Goal: Transaction & Acquisition: Purchase product/service

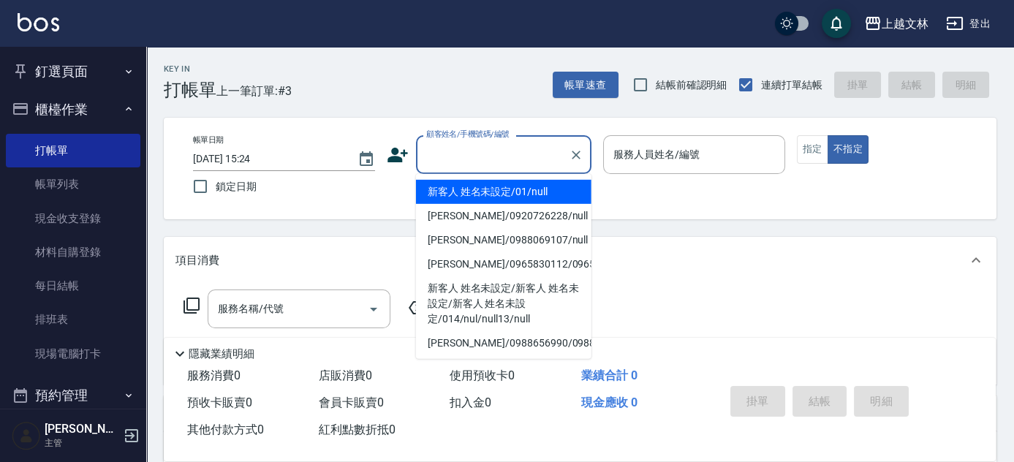
click at [498, 151] on input "顧客姓名/手機號碼/編號" at bounding box center [492, 155] width 140 height 26
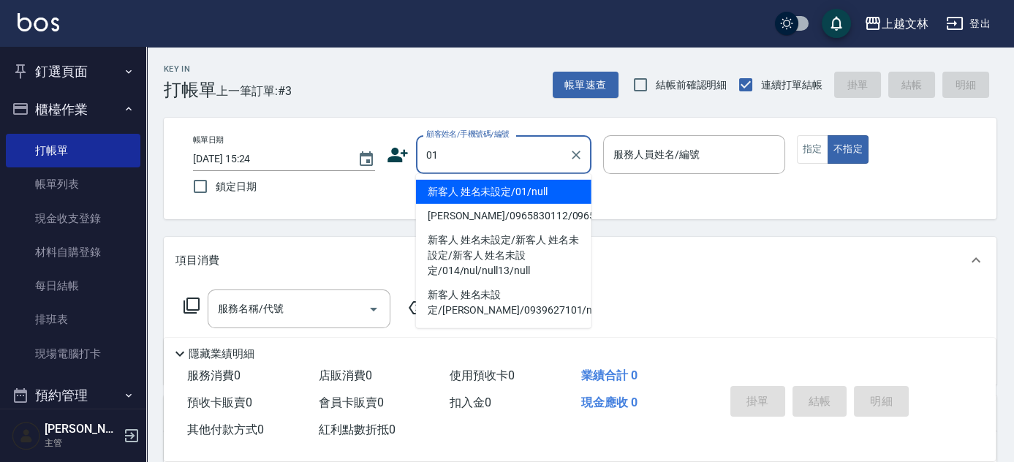
type input "新客人 姓名未設定/01/null"
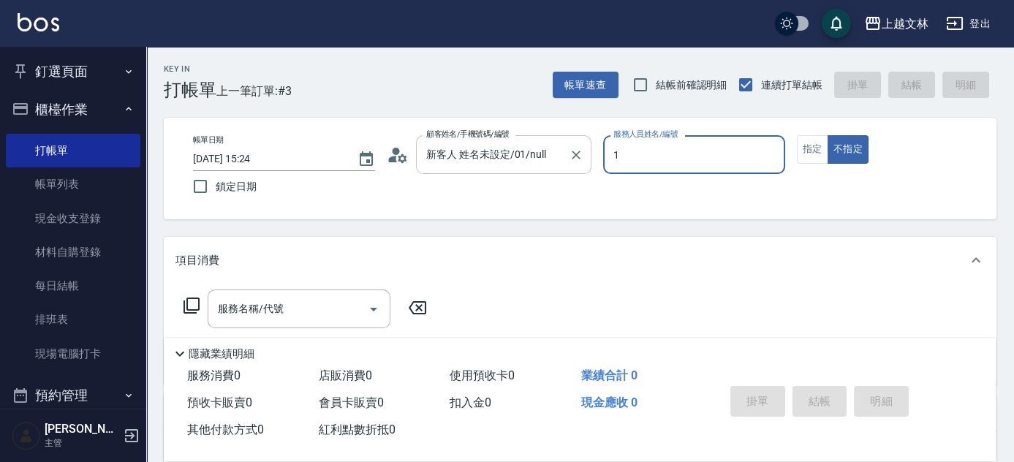
type input "FIONA-1"
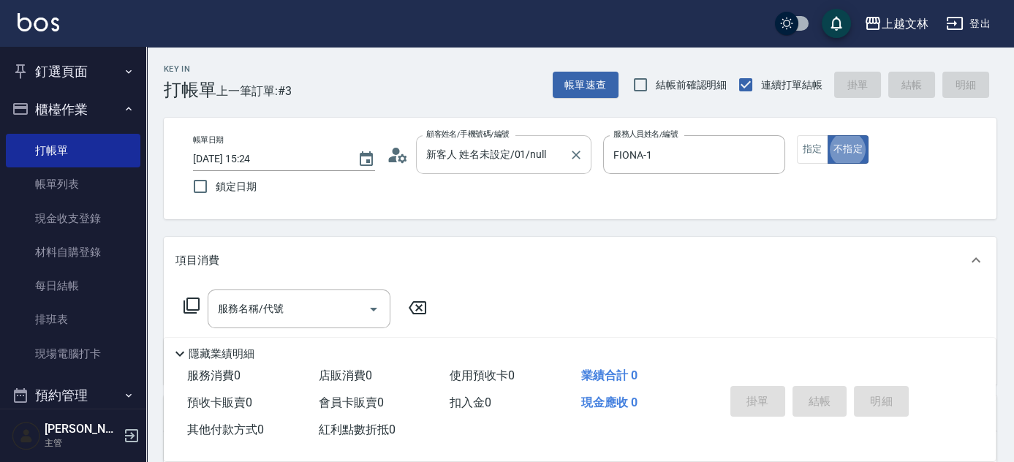
type button "false"
click at [820, 145] on button "指定" at bounding box center [812, 149] width 31 height 28
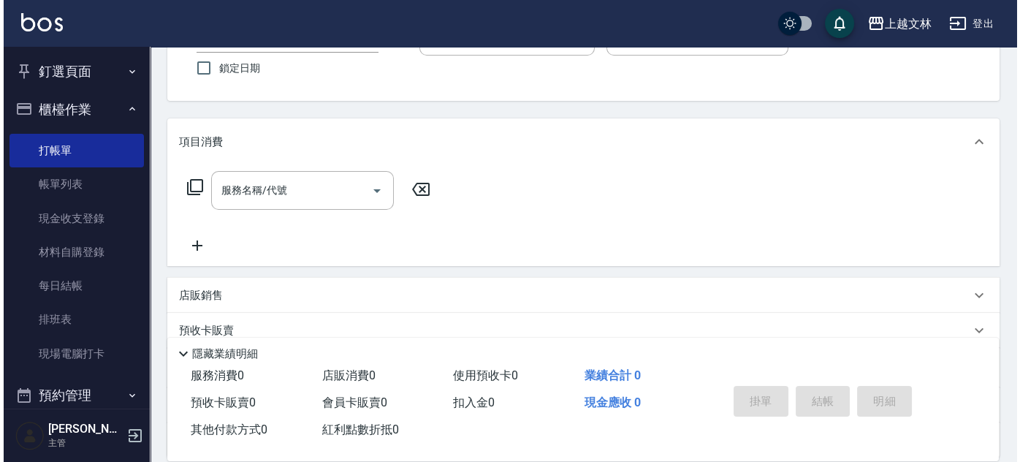
scroll to position [132, 0]
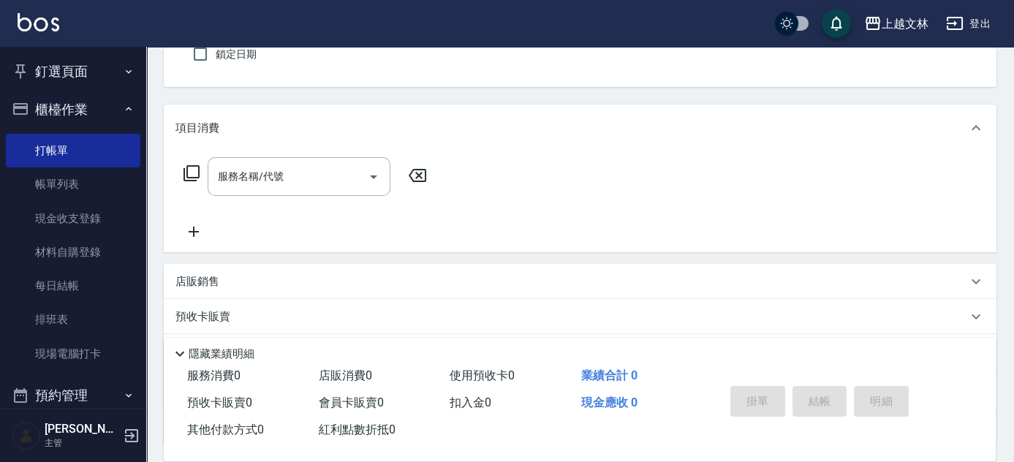
click at [286, 181] on input "服務名稱/代號" at bounding box center [288, 177] width 148 height 26
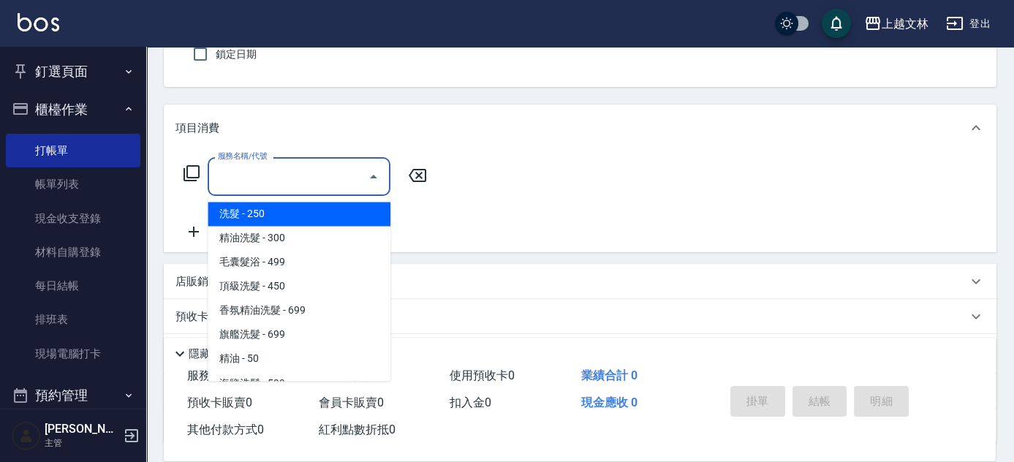
click at [187, 171] on icon at bounding box center [191, 173] width 16 height 16
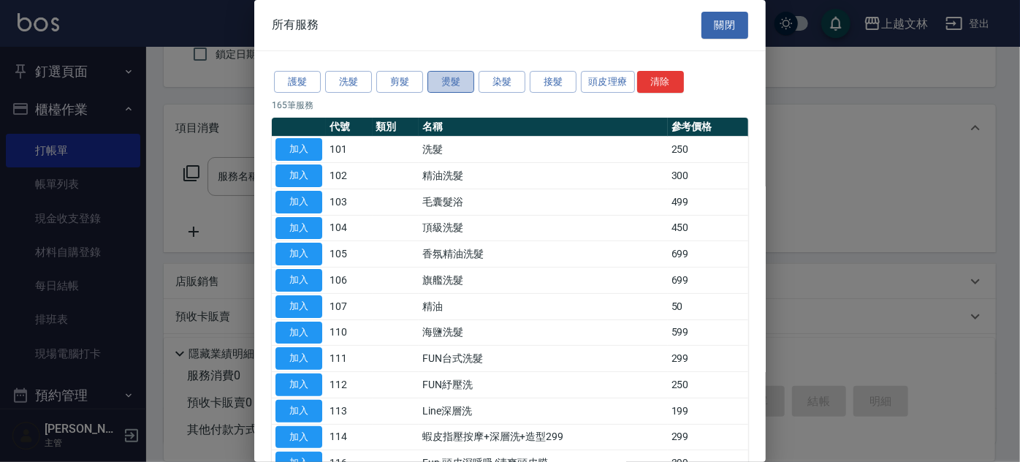
click at [468, 80] on button "燙髮" at bounding box center [450, 82] width 47 height 23
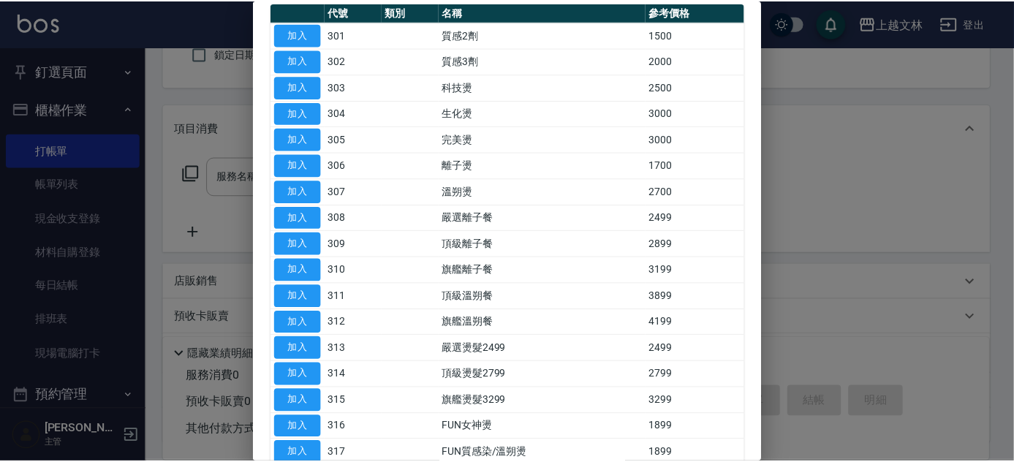
scroll to position [118, 0]
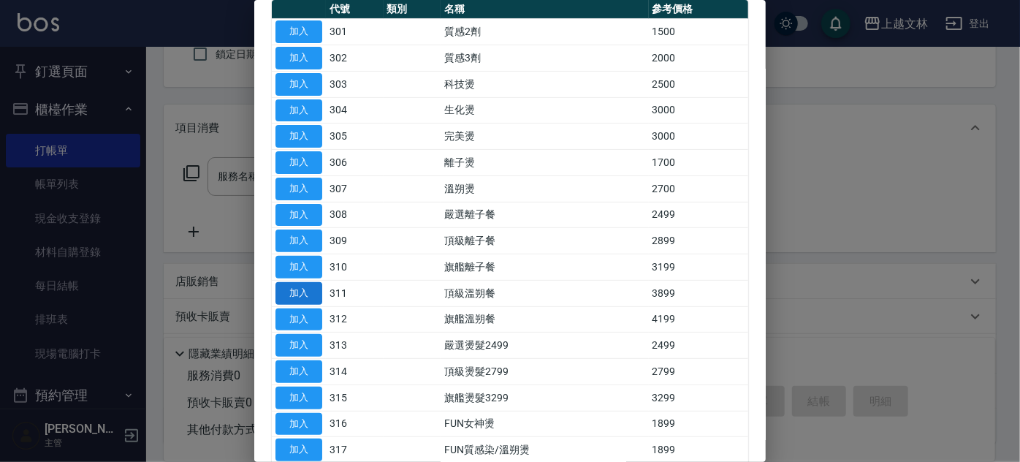
click at [316, 291] on button "加入" at bounding box center [298, 293] width 47 height 23
type input "頂級溫朔餐(311)"
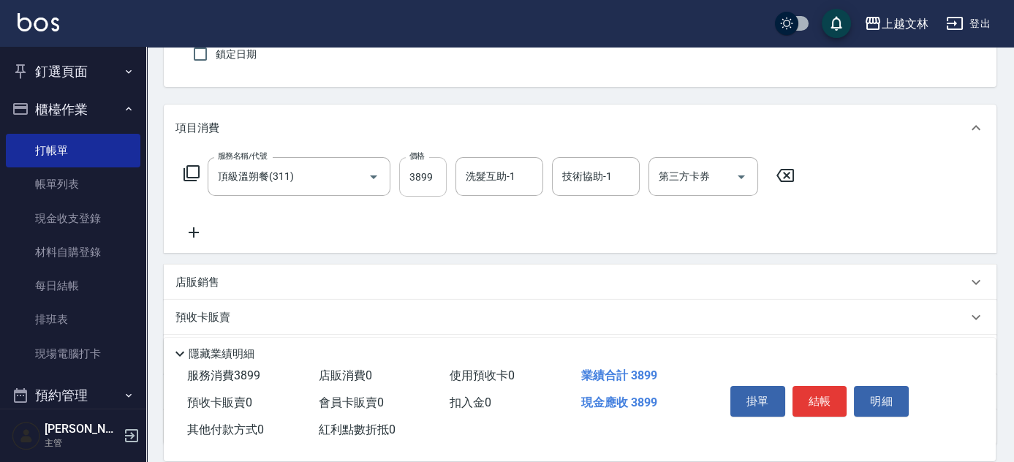
click at [427, 184] on input "3899" at bounding box center [422, 176] width 47 height 39
type input "4399"
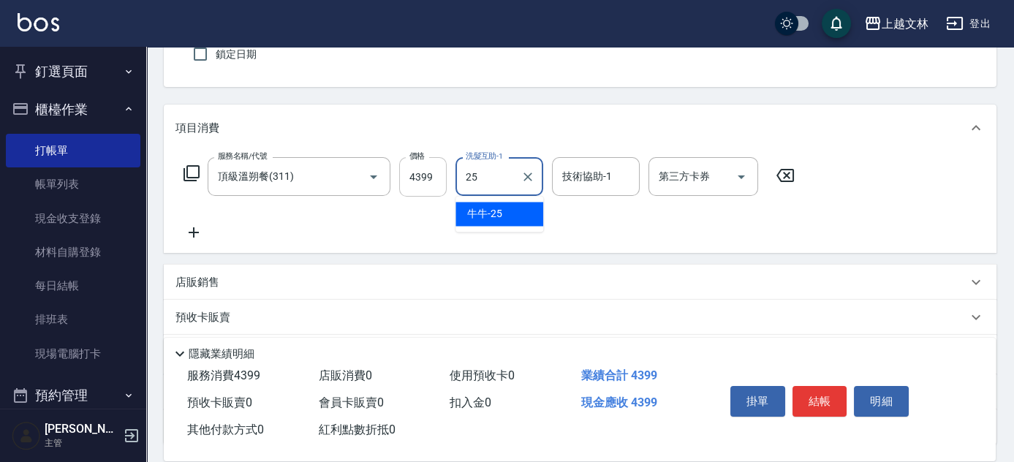
type input "牛牛-25"
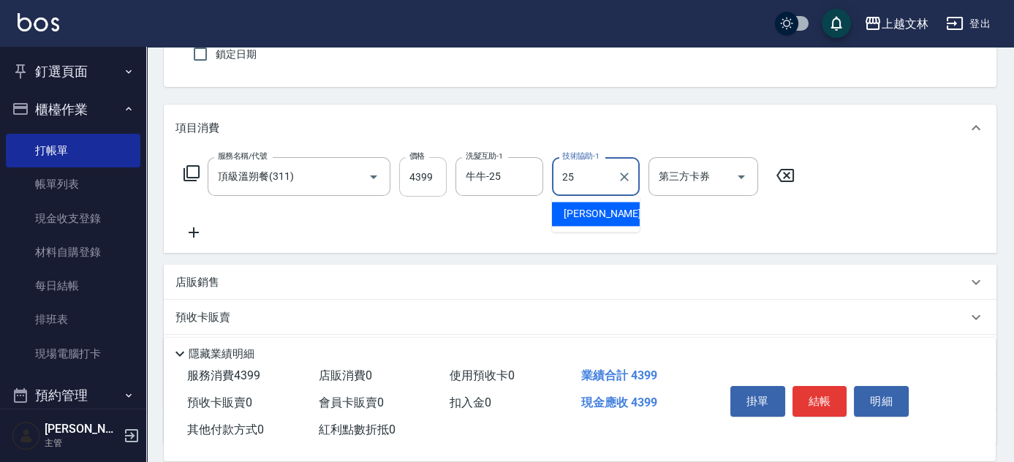
type input "牛牛-25"
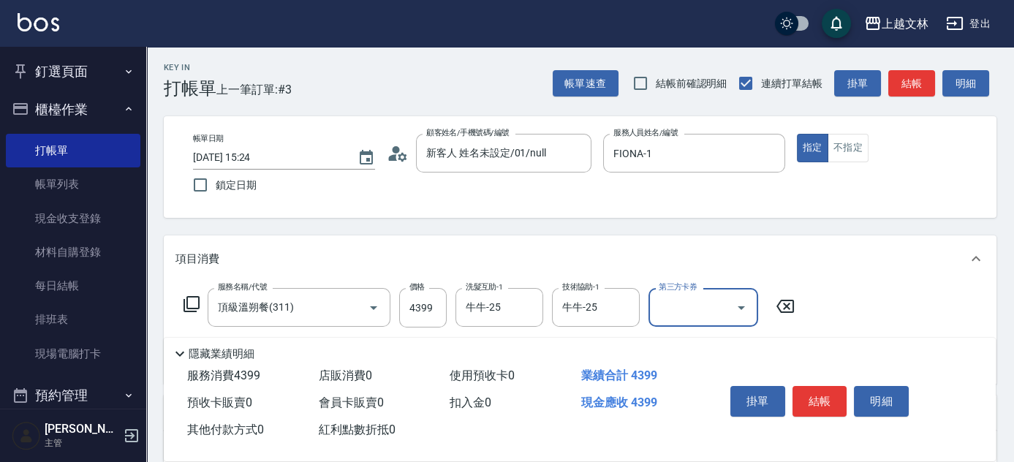
scroll to position [0, 0]
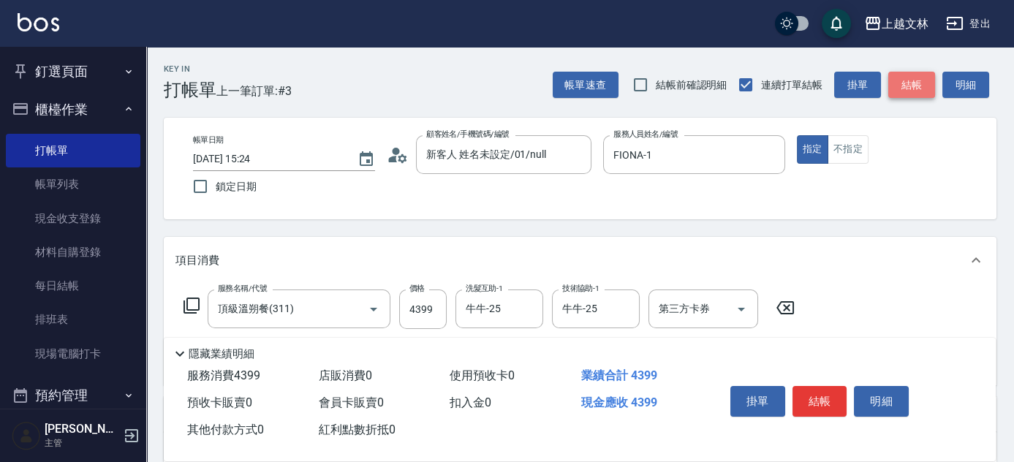
click at [913, 77] on button "結帳" at bounding box center [911, 85] width 47 height 27
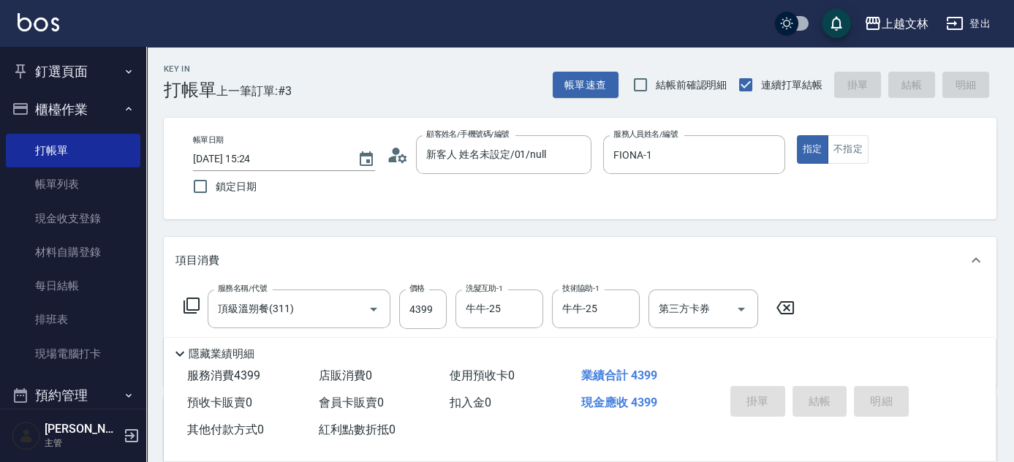
type input "[DATE] 17:00"
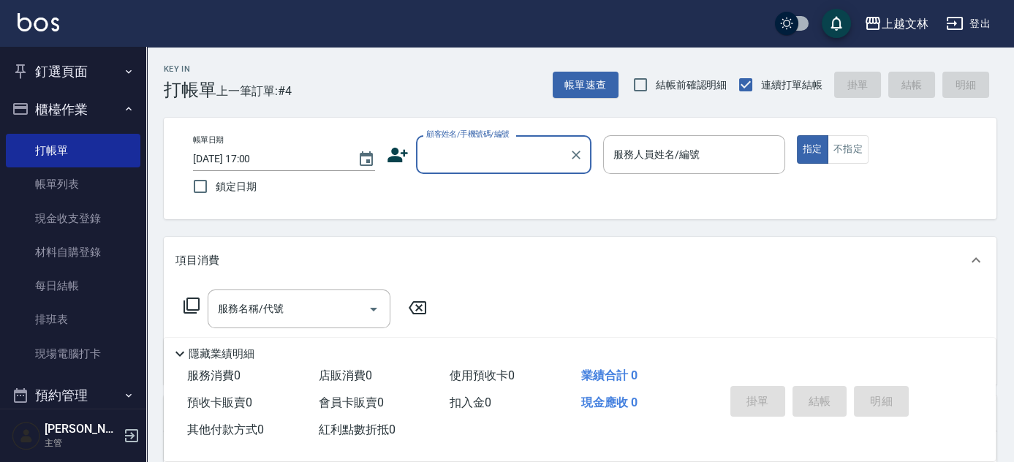
click at [506, 164] on input "顧客姓名/手機號碼/編號" at bounding box center [492, 155] width 140 height 26
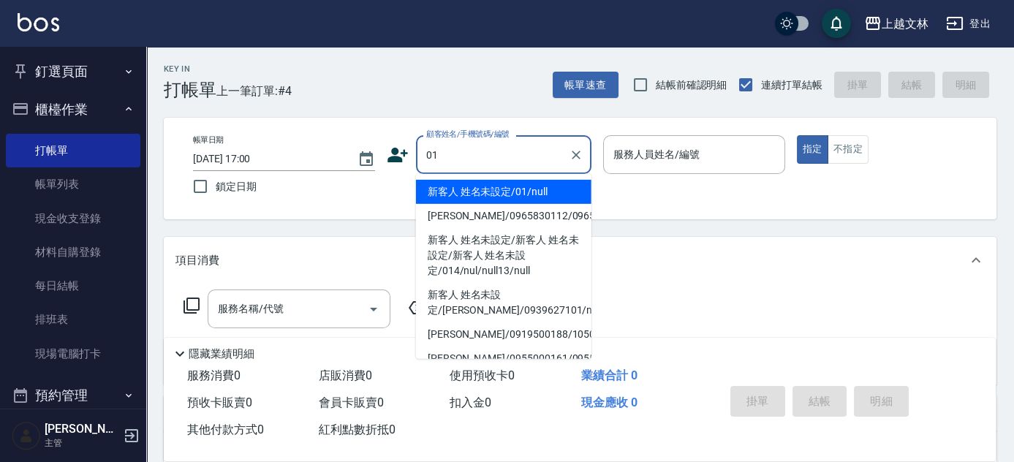
type input "新客人 姓名未設定/01/null"
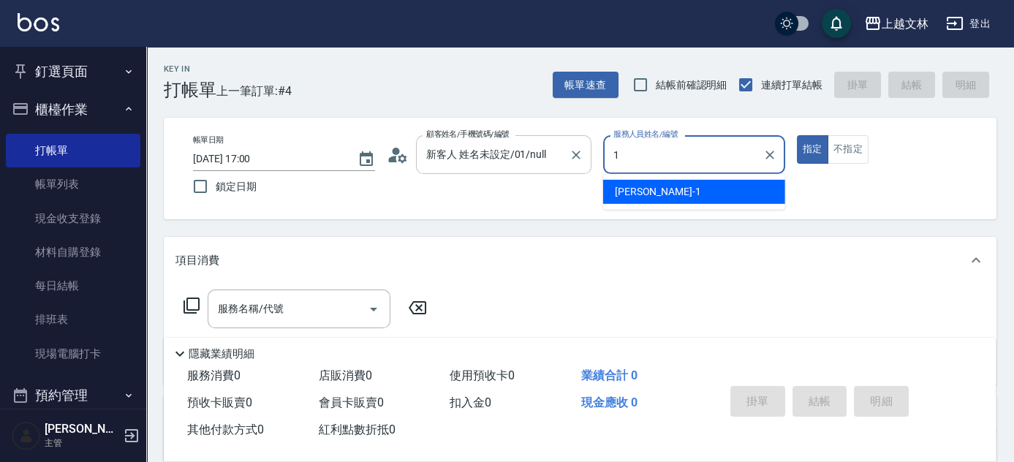
type input "FIONA-1"
type button "true"
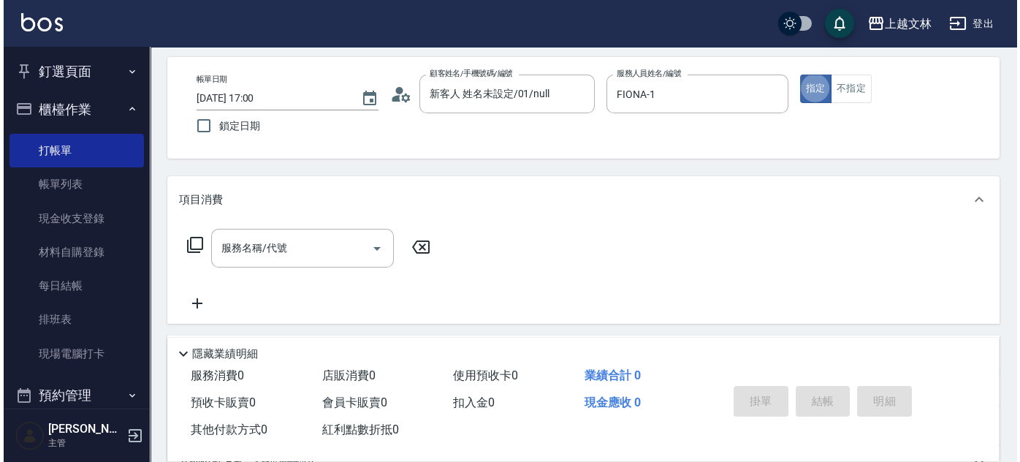
scroll to position [132, 0]
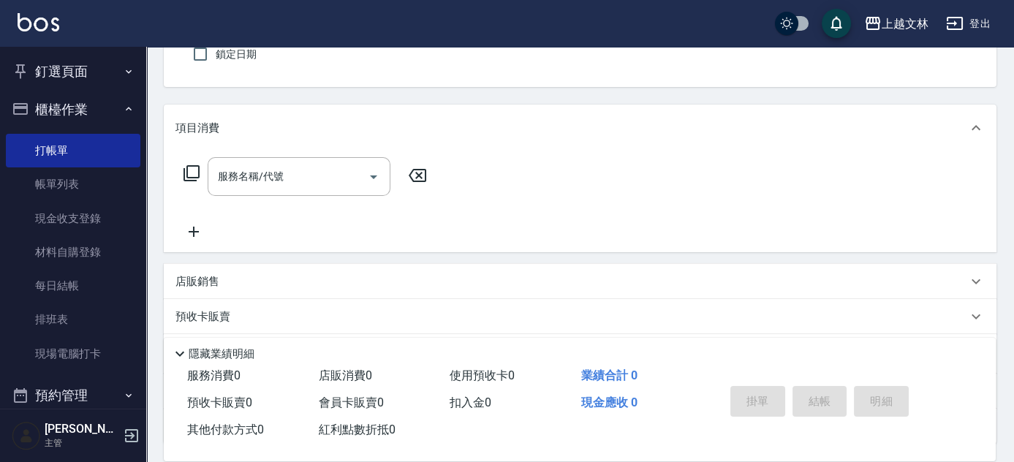
click at [198, 172] on icon at bounding box center [191, 173] width 16 height 16
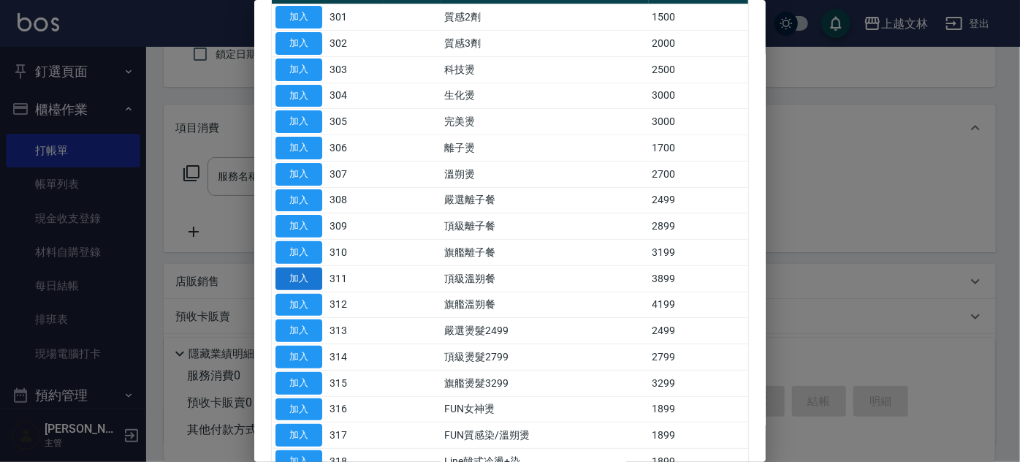
click at [304, 279] on button "加入" at bounding box center [298, 278] width 47 height 23
type input "頂級溫朔餐(311)"
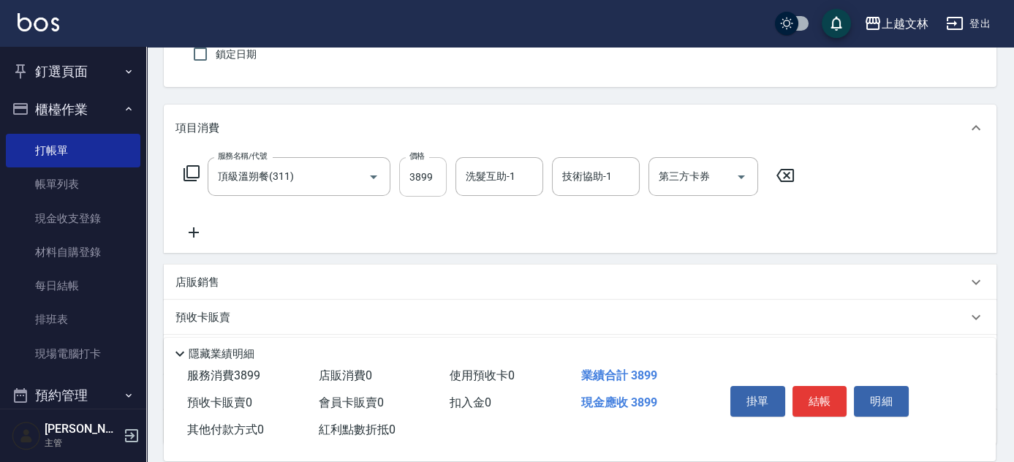
click at [426, 179] on input "3899" at bounding box center [422, 176] width 47 height 39
type input "4199"
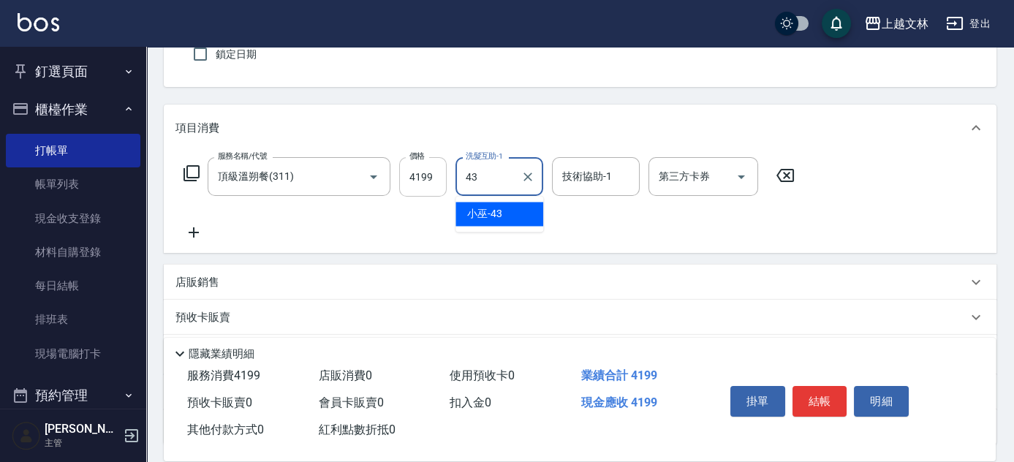
type input "小巫-43"
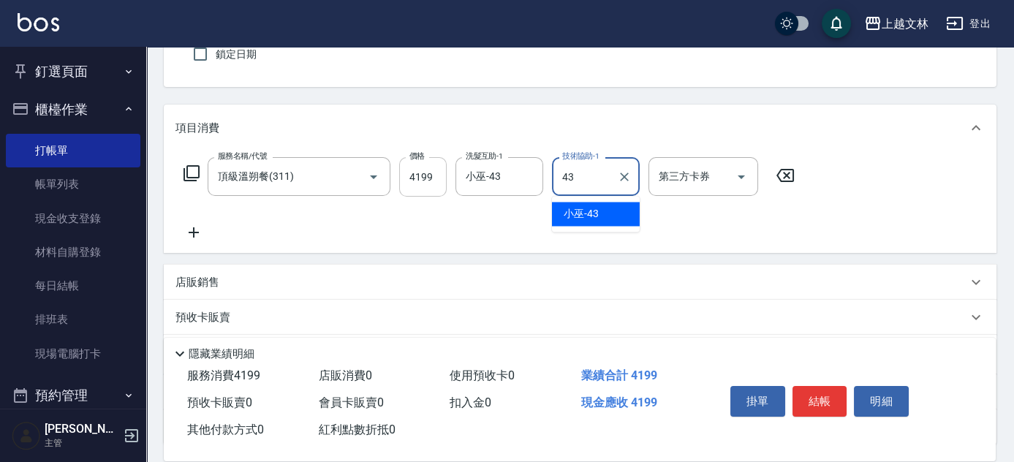
type input "小巫-43"
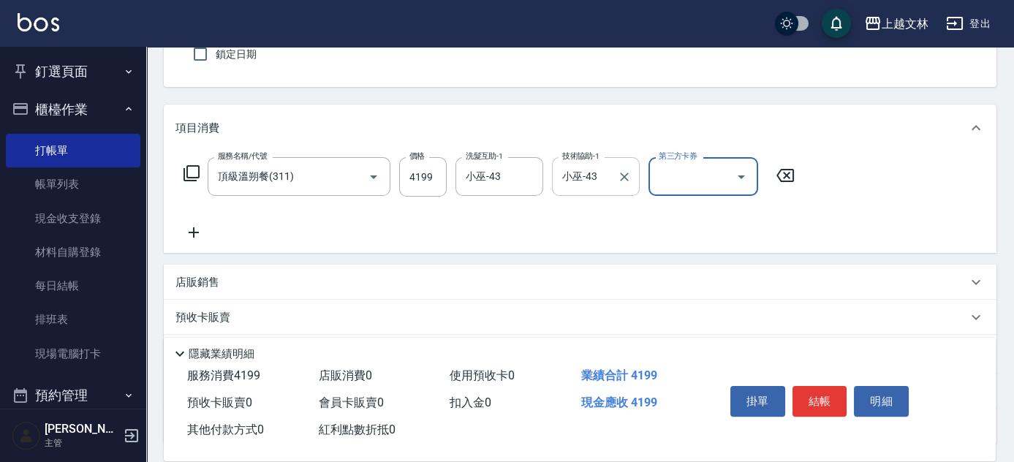
click at [628, 179] on icon "Clear" at bounding box center [624, 177] width 15 height 15
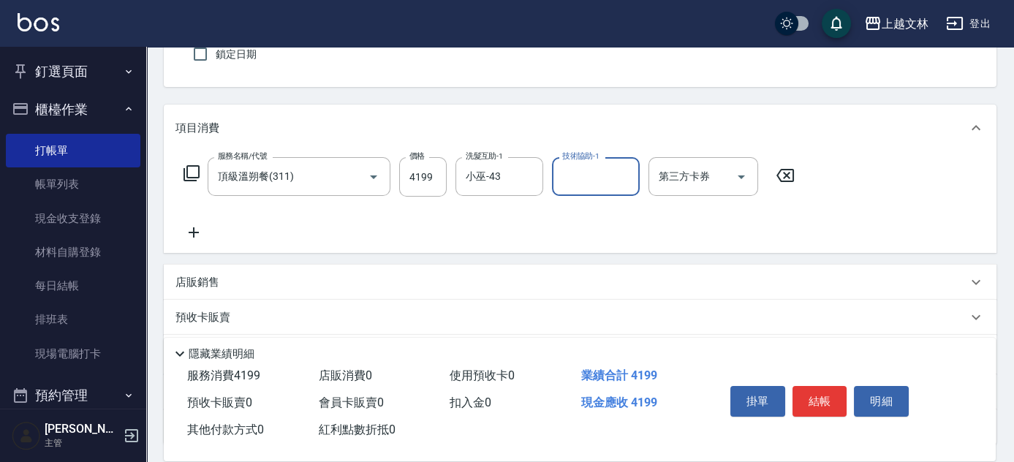
click at [600, 180] on input "技術協助-1" at bounding box center [595, 177] width 75 height 26
click at [618, 175] on input "技術協助-1" at bounding box center [595, 177] width 75 height 26
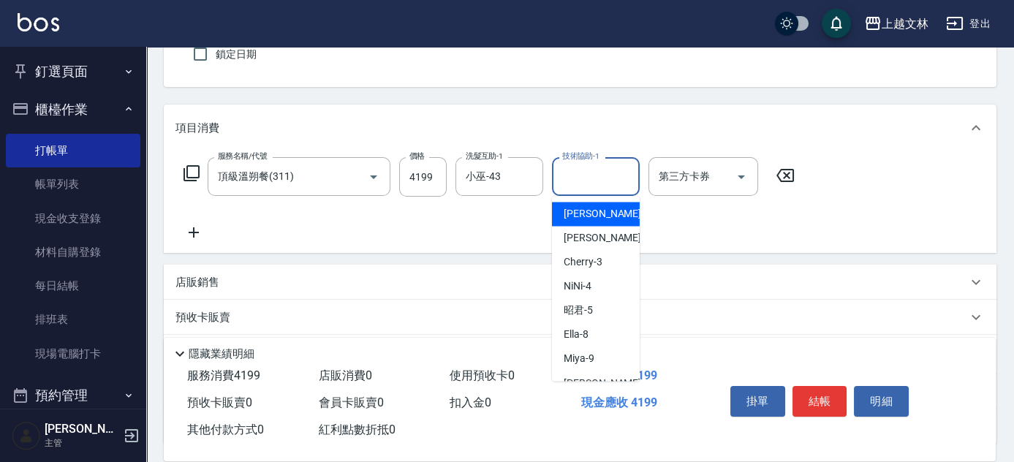
click at [609, 175] on input "技術協助-1" at bounding box center [595, 177] width 75 height 26
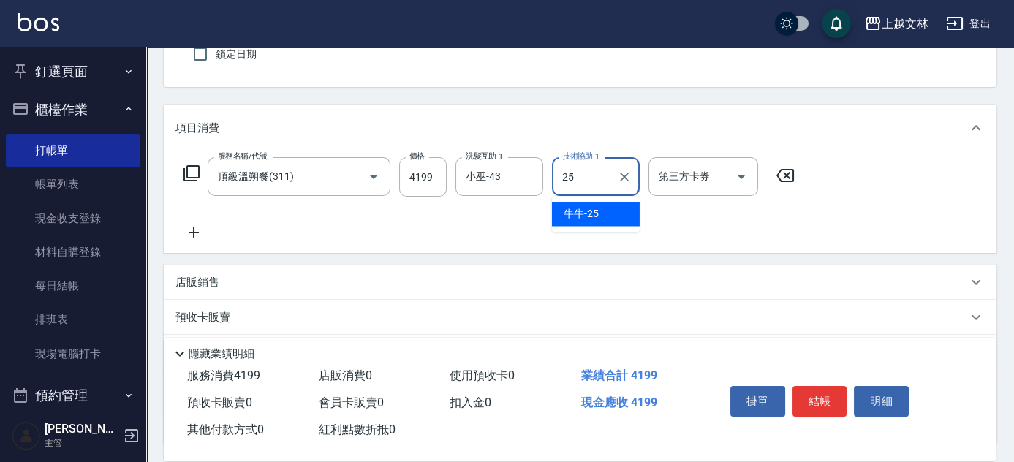
type input "牛牛-25"
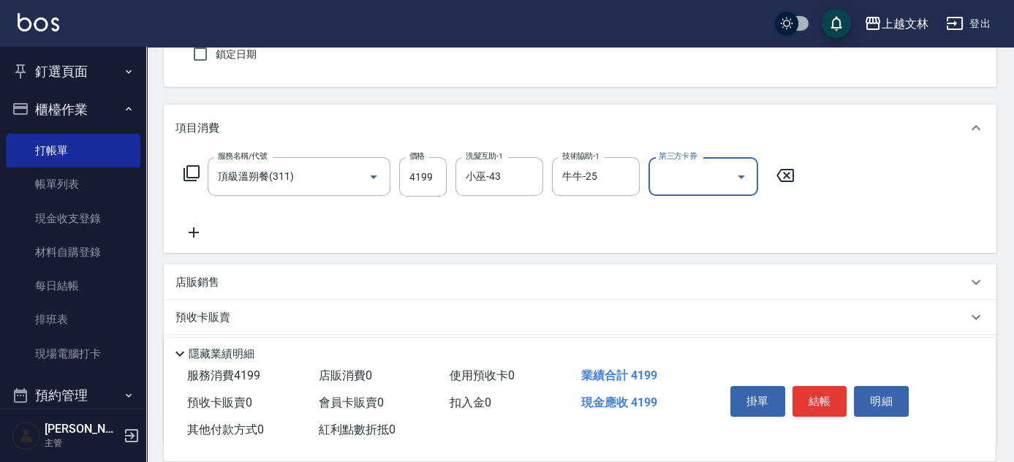
scroll to position [0, 0]
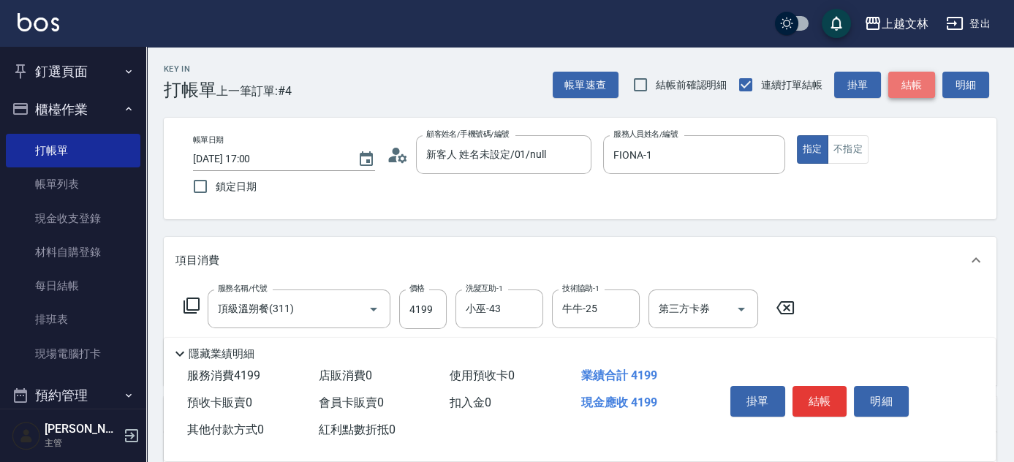
click at [916, 77] on button "結帳" at bounding box center [911, 85] width 47 height 27
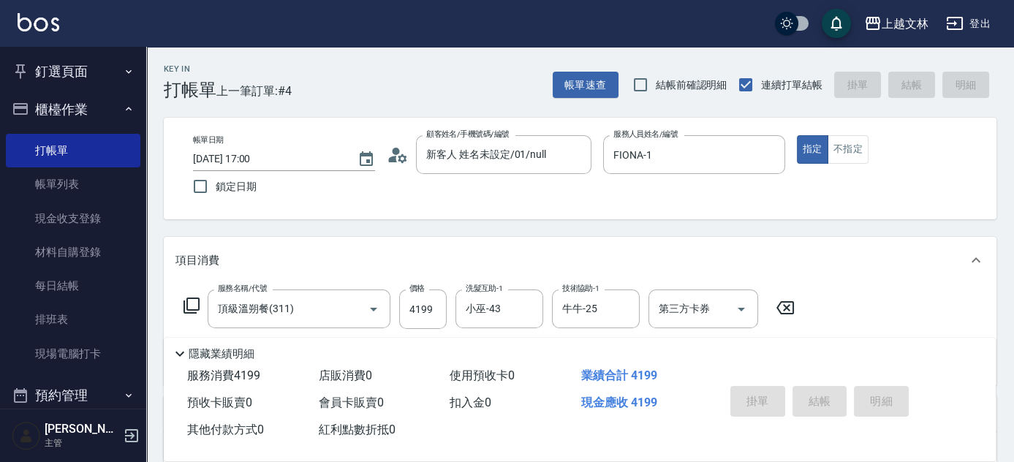
type input "[DATE] 17:01"
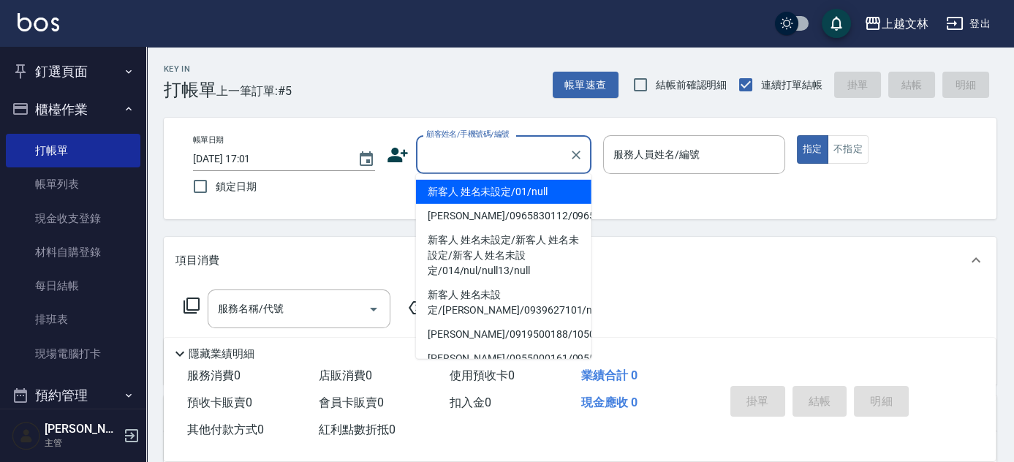
drag, startPoint x: 503, startPoint y: 148, endPoint x: 438, endPoint y: 133, distance: 66.1
click at [502, 148] on input "顧客姓名/手機號碼/編號" at bounding box center [492, 155] width 140 height 26
type input "新客人 姓名未設定/01/null"
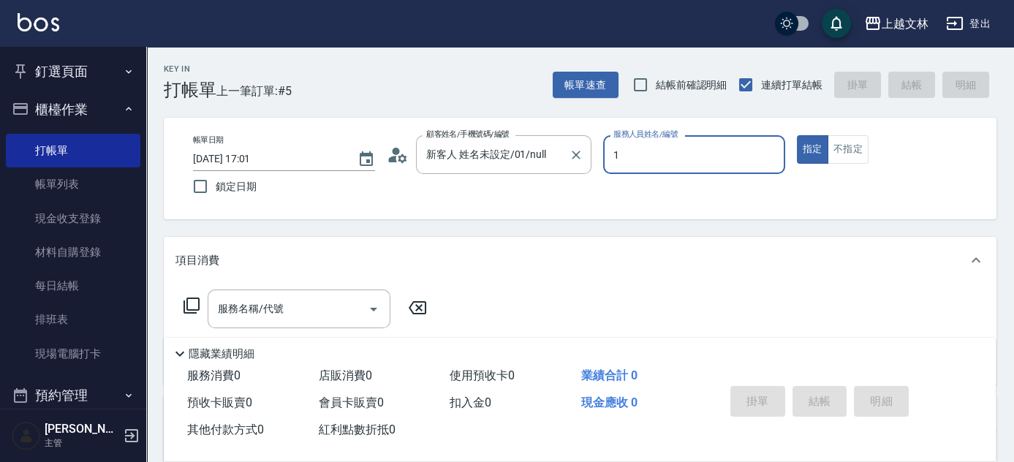
type input "FIONA-1"
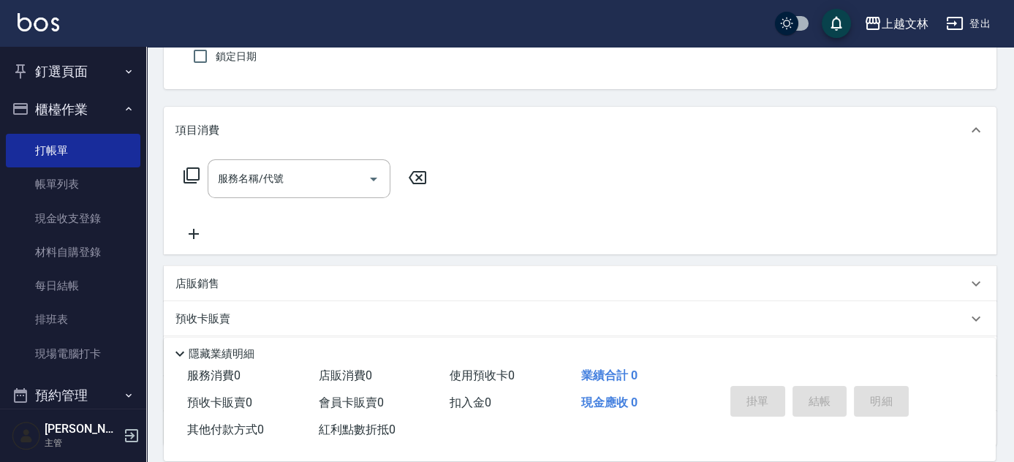
scroll to position [132, 0]
click at [320, 178] on input "服務名稱/代號" at bounding box center [288, 177] width 148 height 26
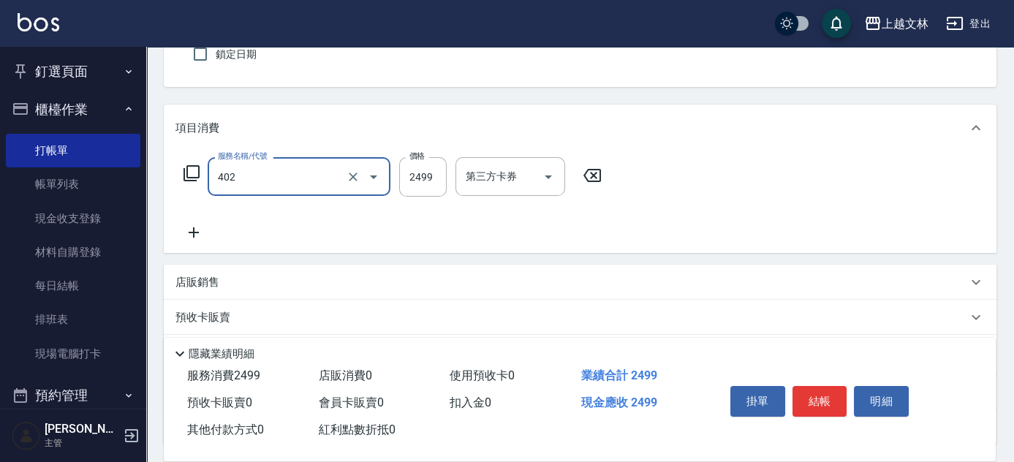
type input "嚴選染髮(402)"
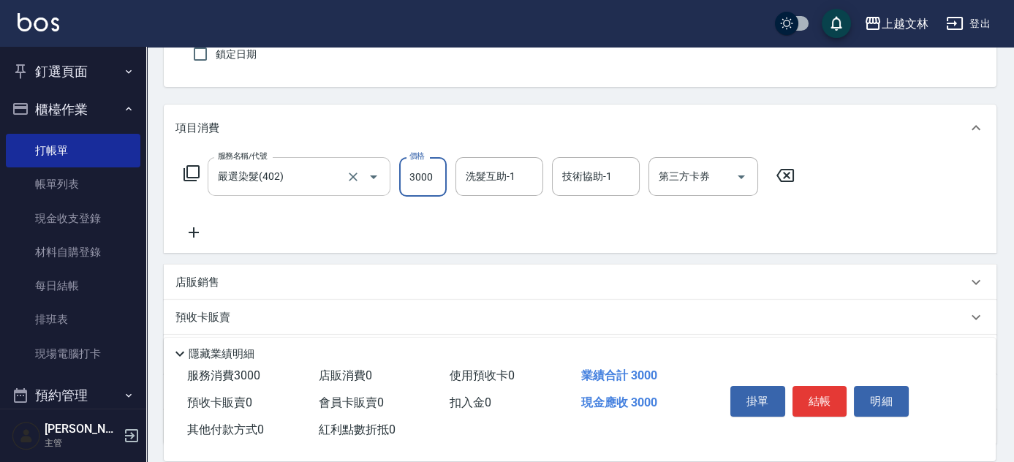
type input "3000"
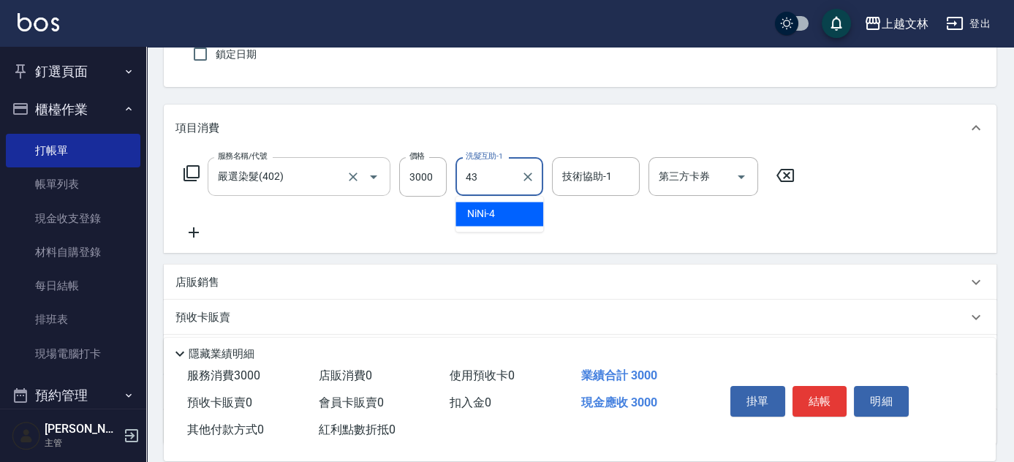
type input "小巫-43"
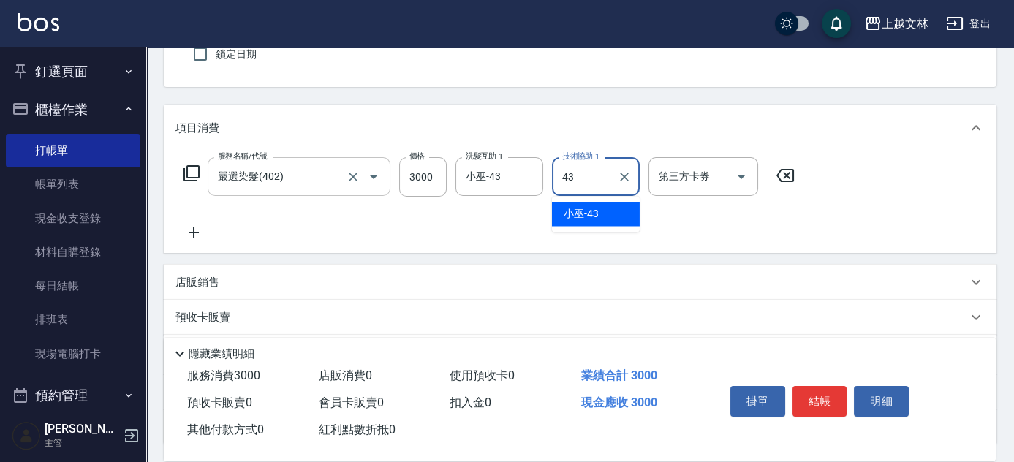
type input "小巫-43"
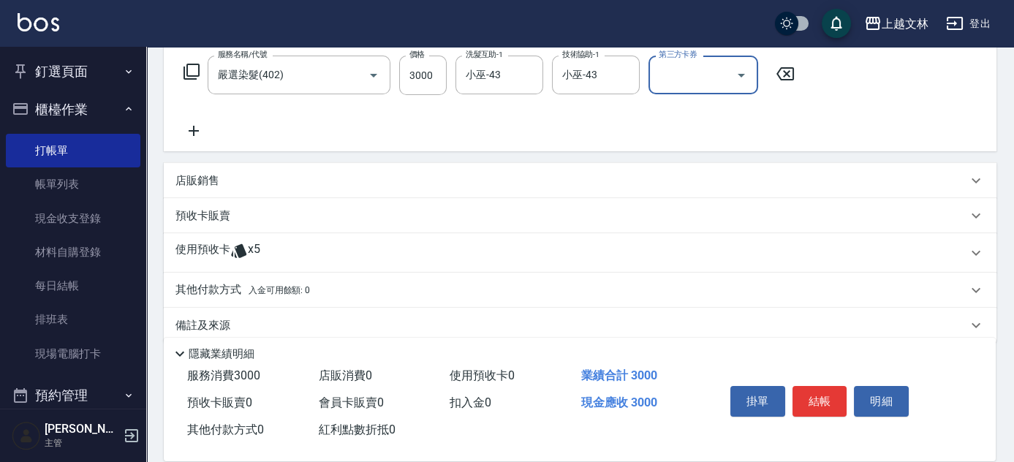
scroll to position [253, 0]
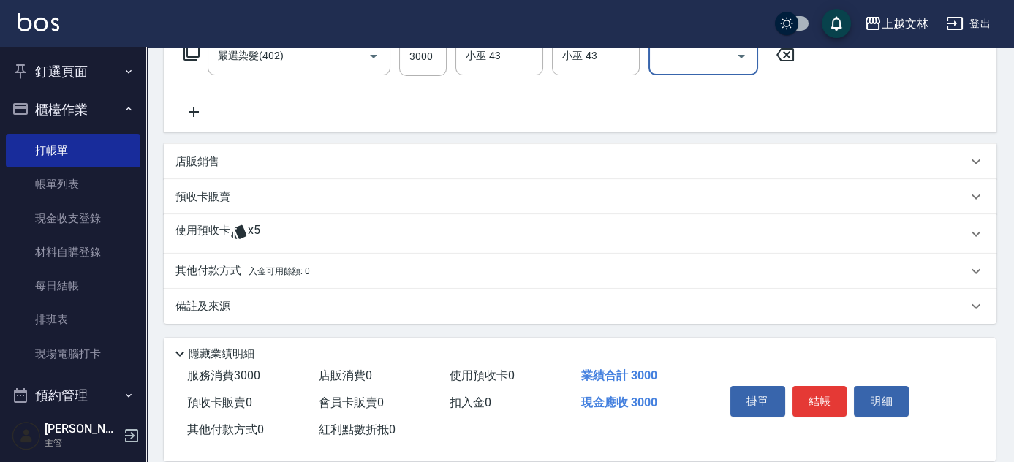
click at [204, 159] on p "店販銷售" at bounding box center [197, 161] width 44 height 15
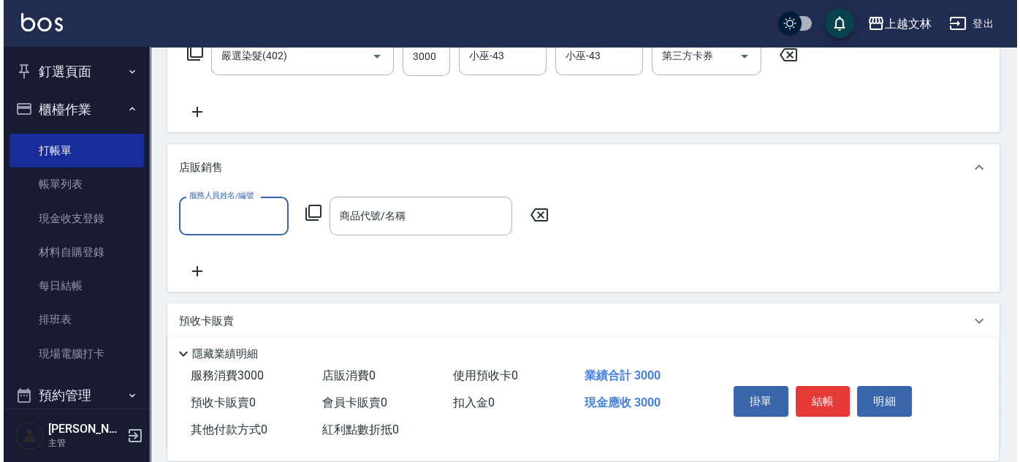
scroll to position [0, 0]
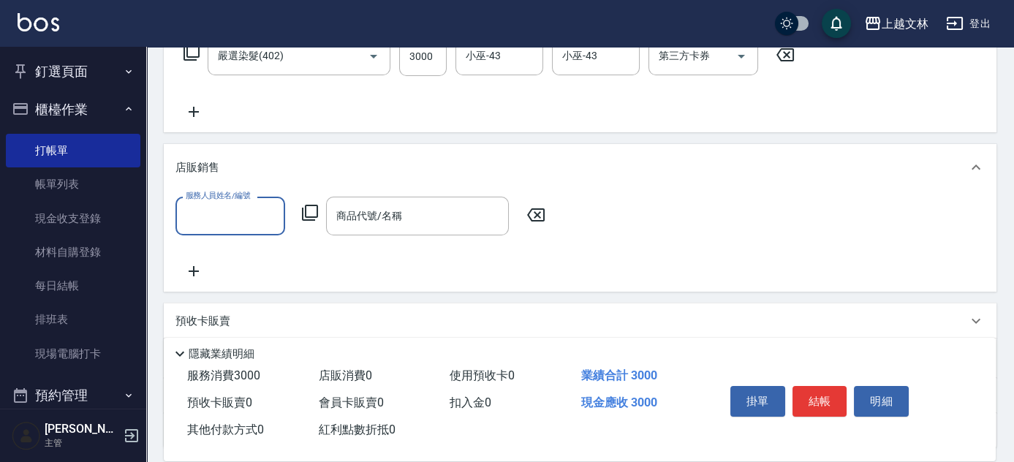
click at [201, 212] on input "服務人員姓名/編號" at bounding box center [230, 216] width 96 height 26
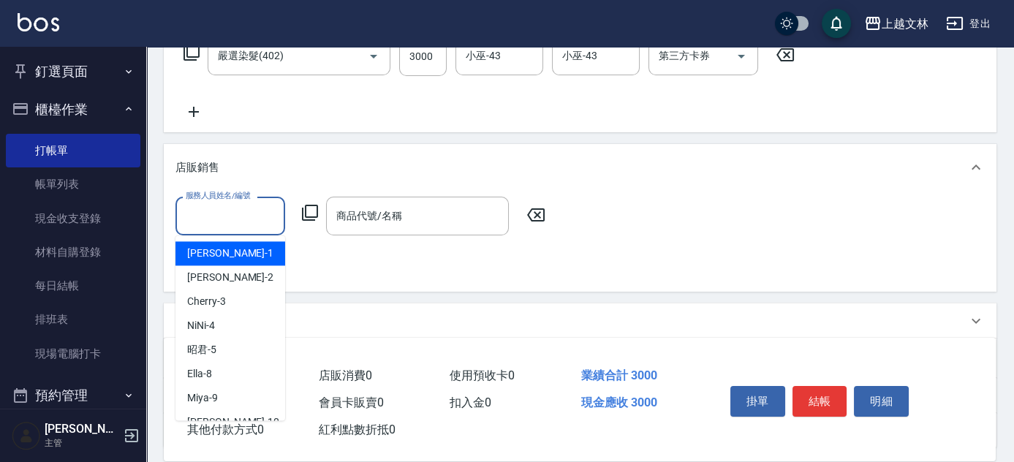
click at [219, 262] on div "[PERSON_NAME] -1" at bounding box center [230, 253] width 110 height 24
type input "FIONA-1"
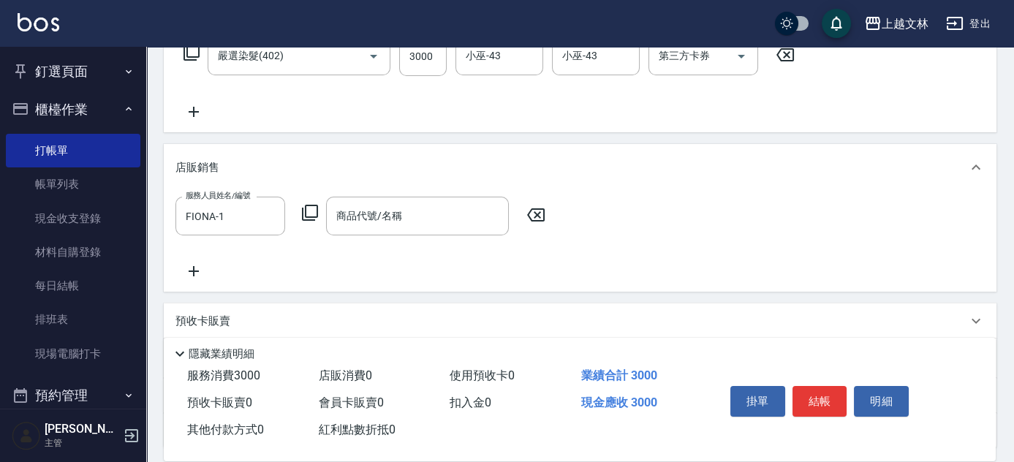
click at [309, 216] on icon at bounding box center [310, 213] width 18 height 18
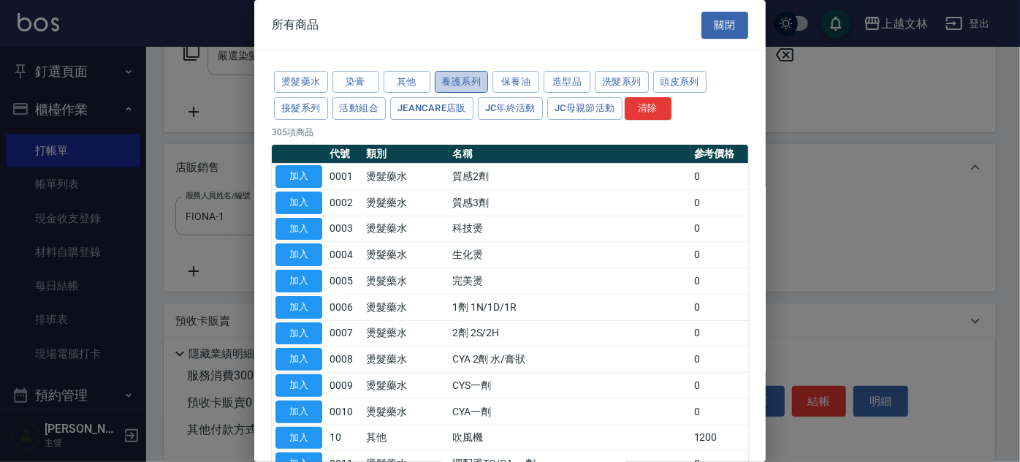
click at [475, 85] on button "養護系列" at bounding box center [462, 82] width 54 height 23
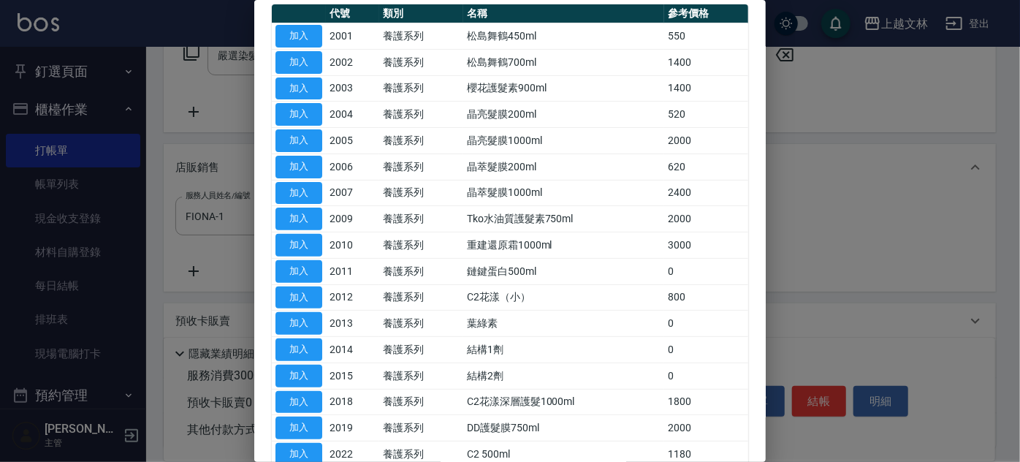
scroll to position [7, 0]
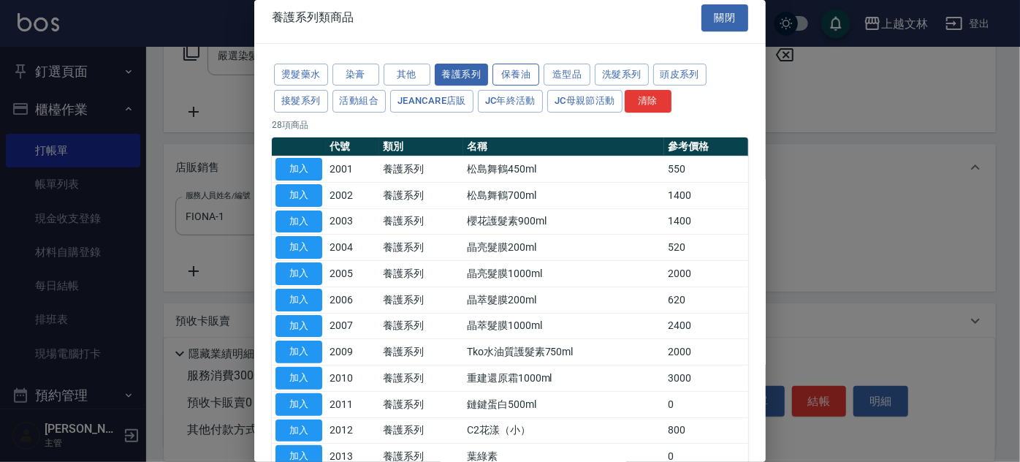
click at [520, 74] on button "保養油" at bounding box center [516, 75] width 47 height 23
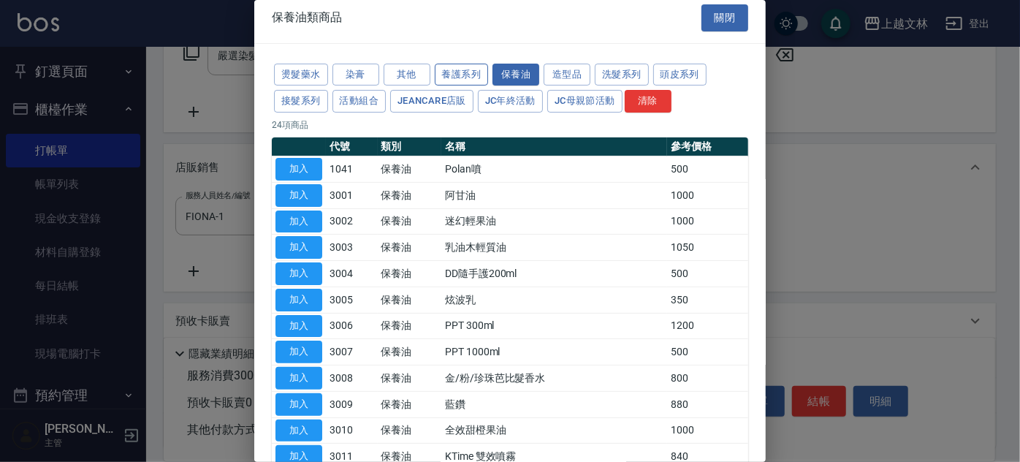
click at [450, 77] on button "養護系列" at bounding box center [462, 75] width 54 height 23
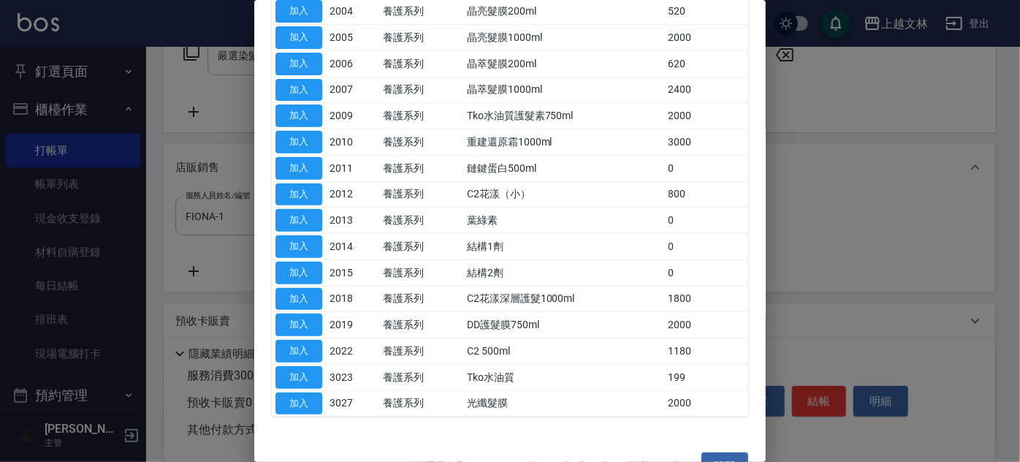
scroll to position [273, 0]
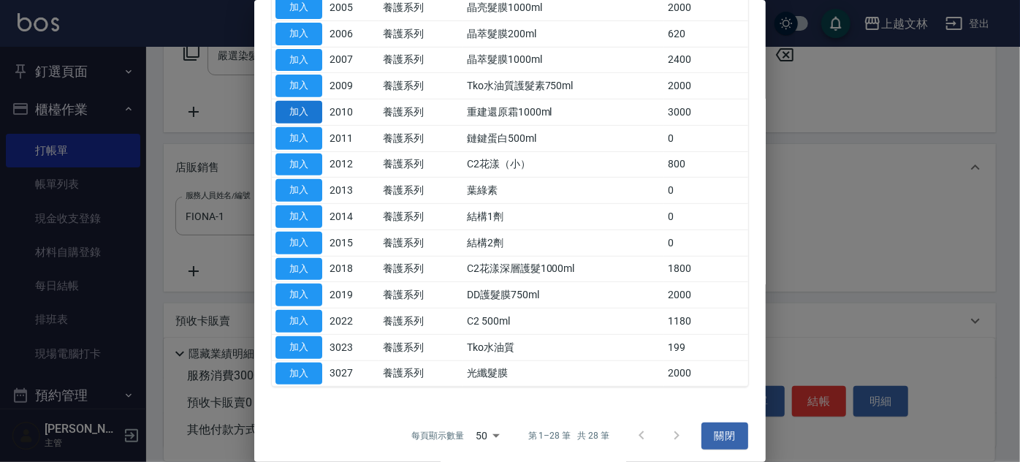
click at [292, 109] on button "加入" at bounding box center [298, 112] width 47 height 23
type input "重建還原霜1000ml"
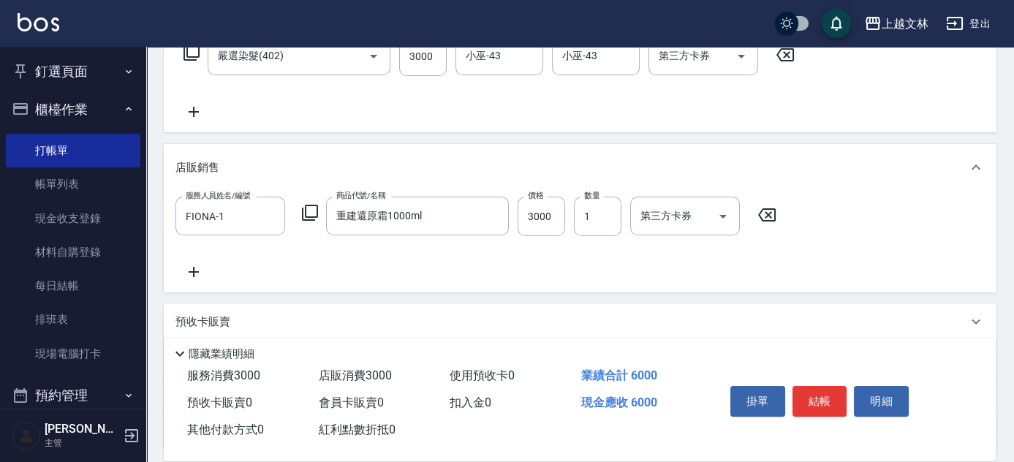
click at [313, 213] on icon at bounding box center [310, 213] width 18 height 18
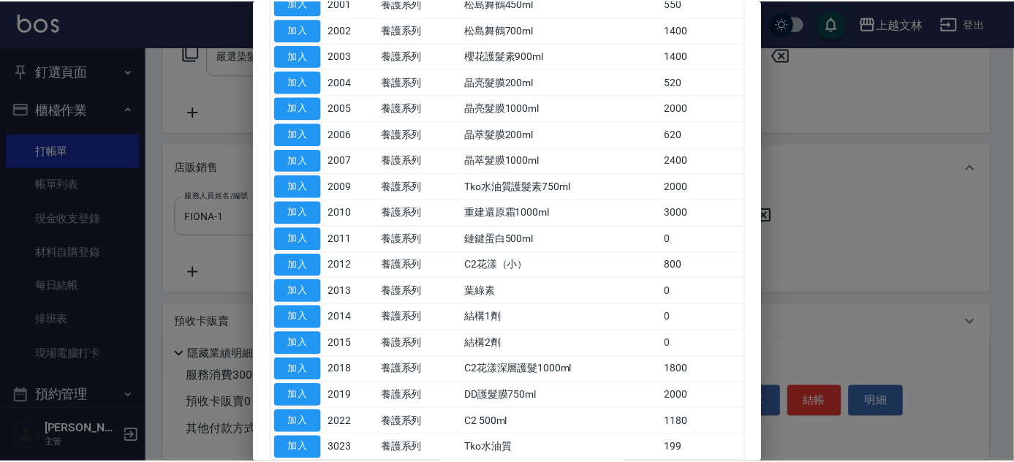
scroll to position [140, 0]
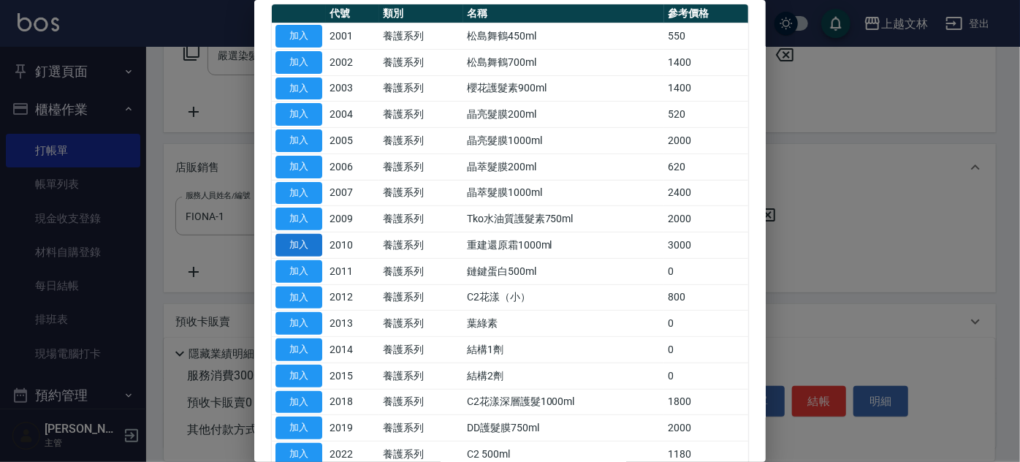
click at [292, 234] on button "加入" at bounding box center [298, 245] width 47 height 23
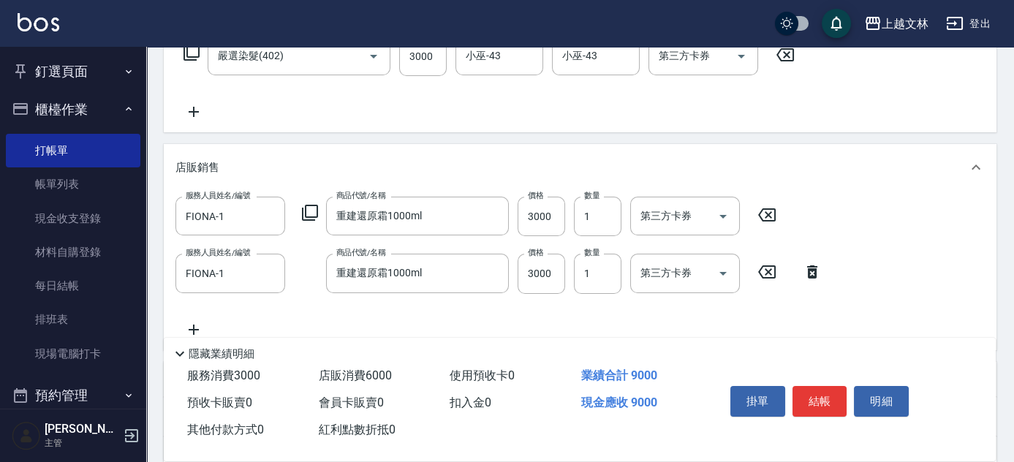
click at [772, 216] on icon at bounding box center [766, 215] width 37 height 18
click at [532, 210] on icon at bounding box center [535, 215] width 37 height 18
click at [558, 282] on input "3000" at bounding box center [540, 272] width 47 height 39
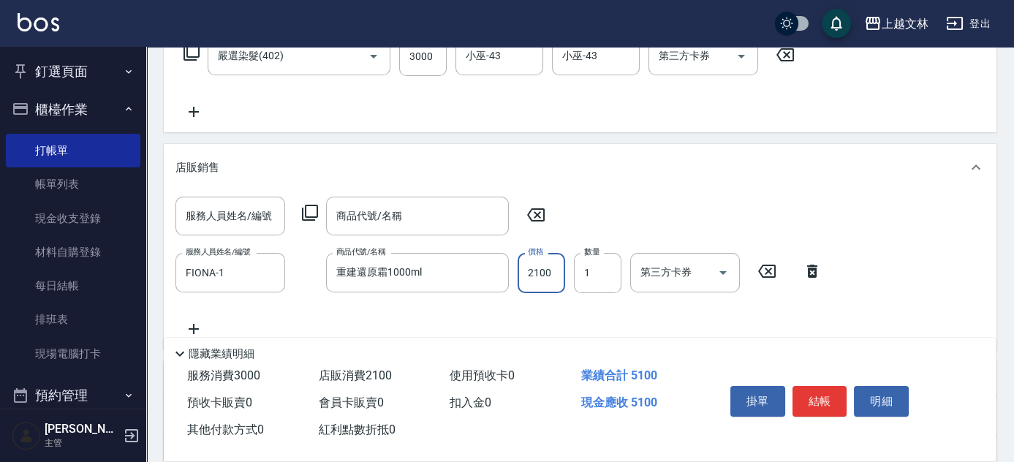
type input "2100"
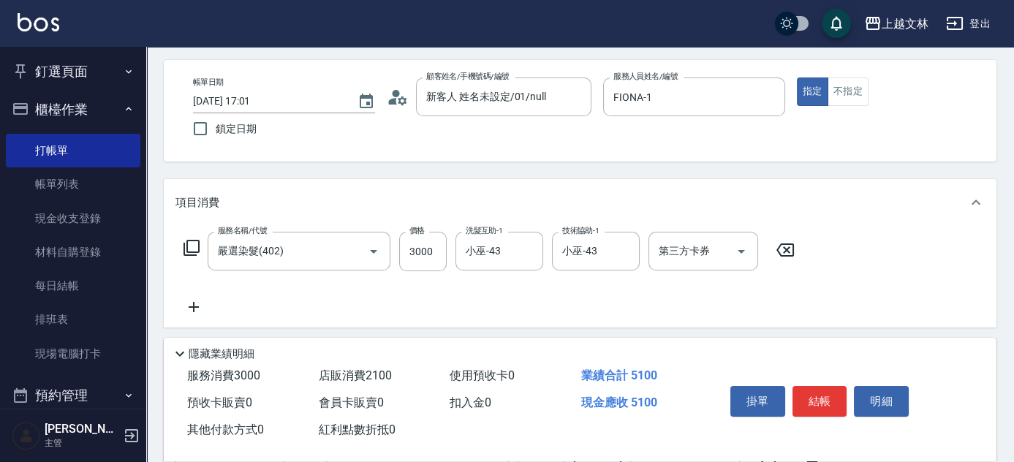
scroll to position [0, 0]
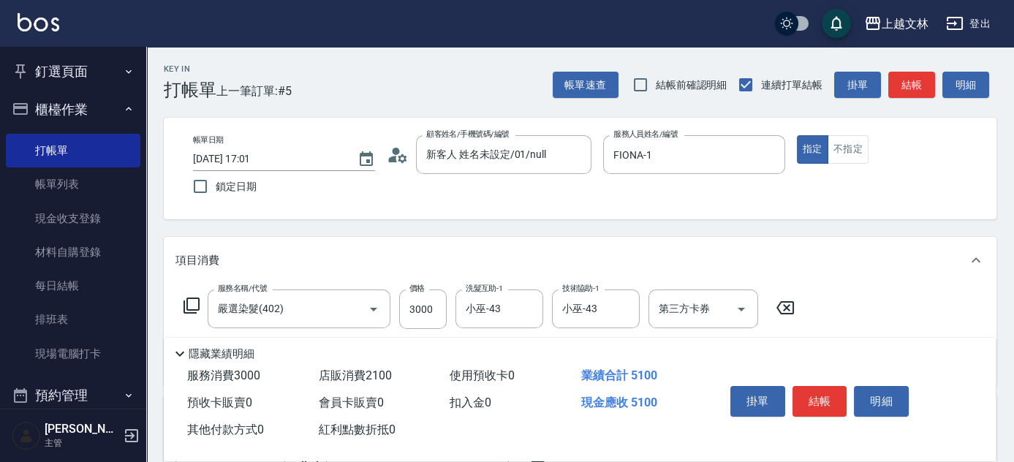
click at [912, 82] on button "結帳" at bounding box center [911, 85] width 47 height 27
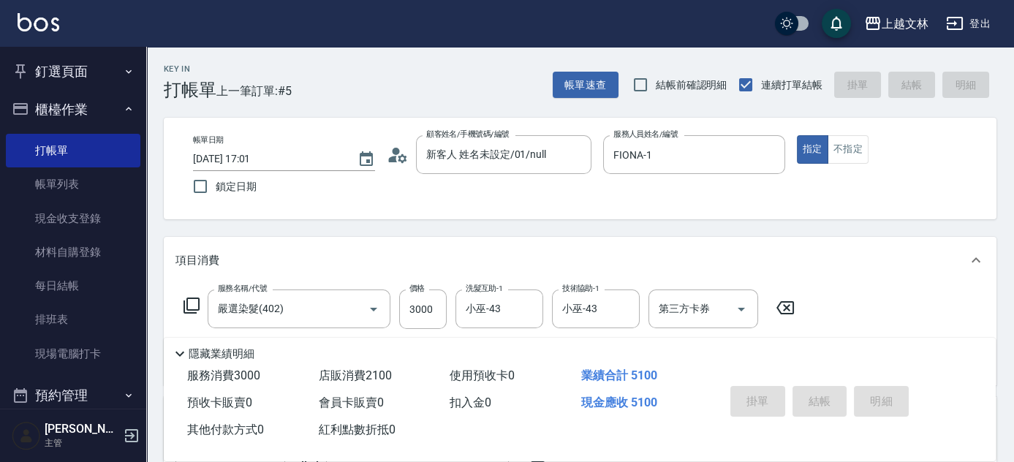
type input "[DATE] 17:03"
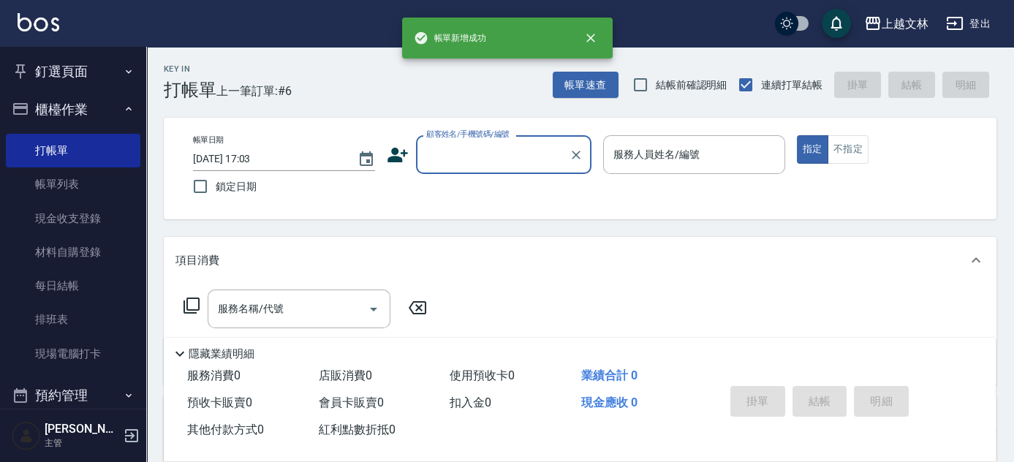
click at [458, 157] on input "顧客姓名/手機號碼/編號" at bounding box center [492, 155] width 140 height 26
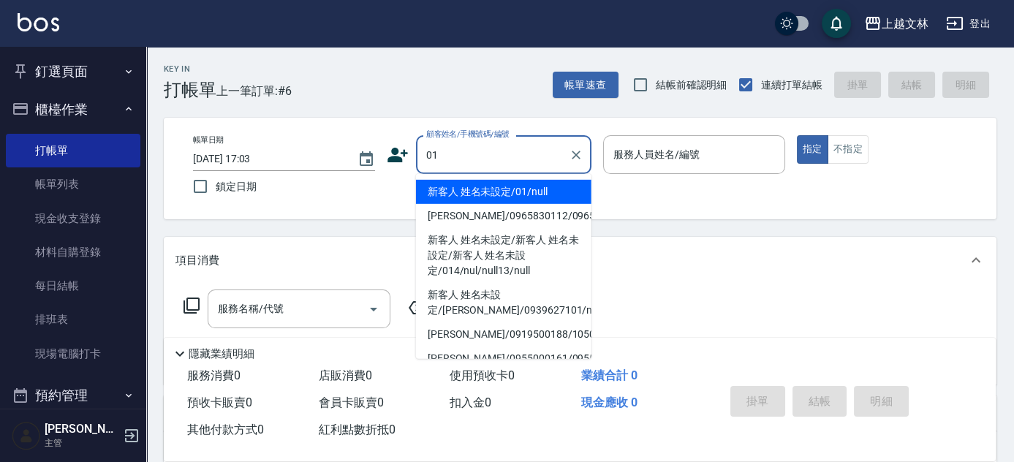
type input "新客人 姓名未設定/01/null"
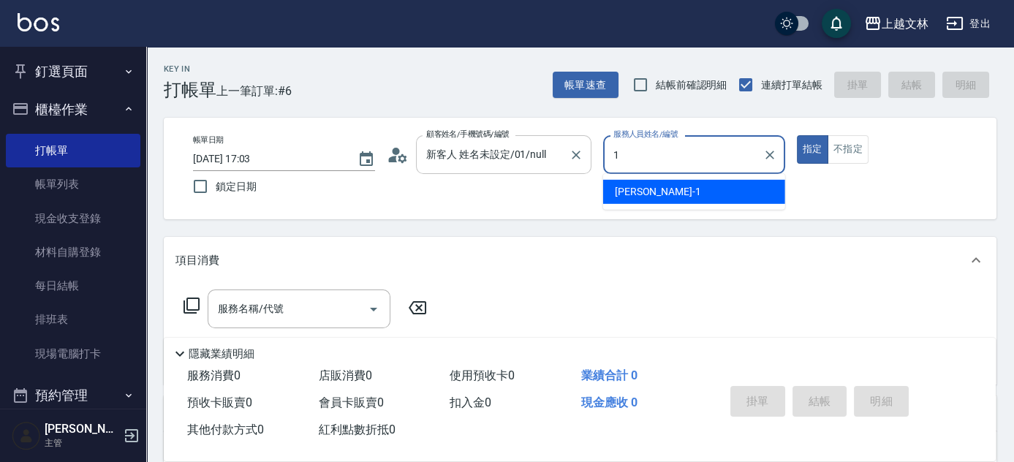
type input "FIONA-1"
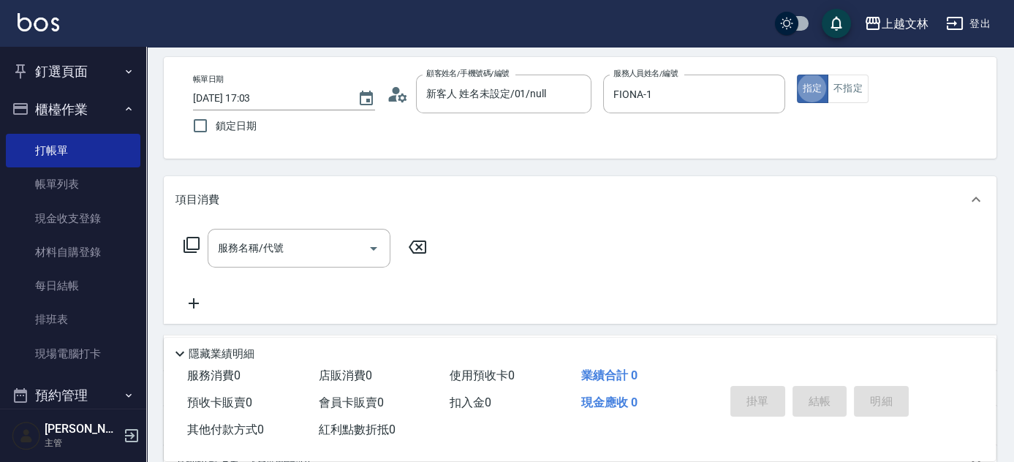
scroll to position [199, 0]
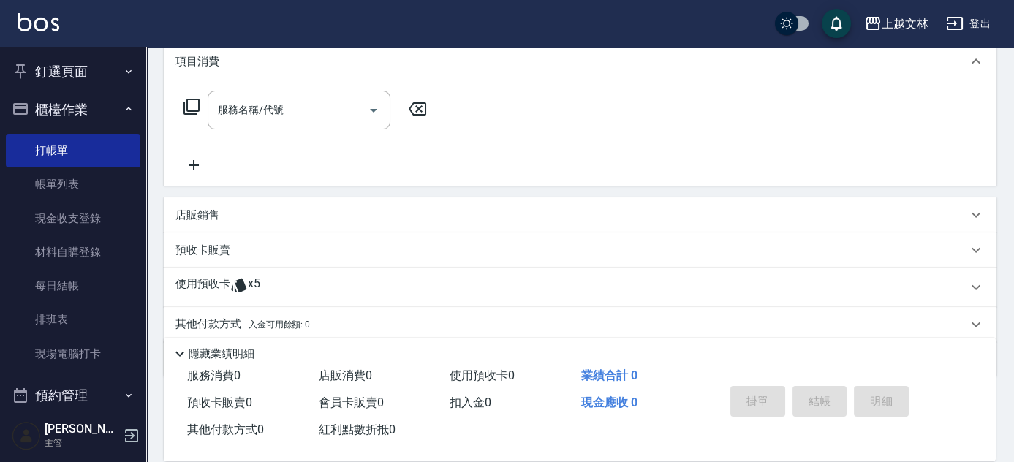
click at [184, 161] on icon at bounding box center [193, 165] width 37 height 18
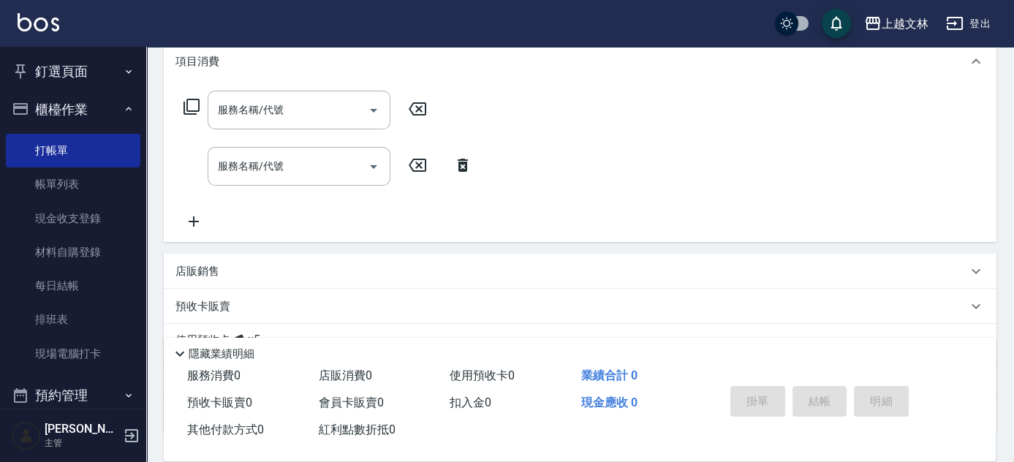
click at [195, 223] on icon at bounding box center [193, 222] width 37 height 18
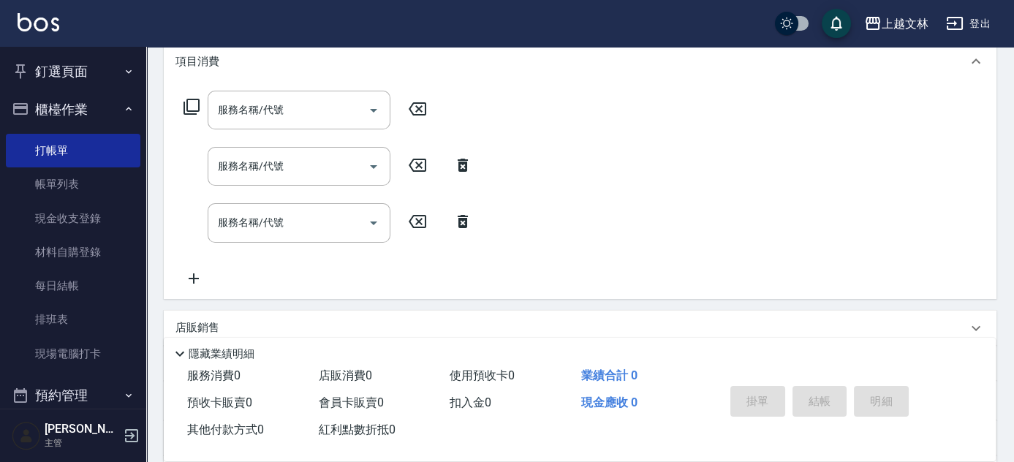
click at [199, 280] on icon at bounding box center [193, 279] width 37 height 18
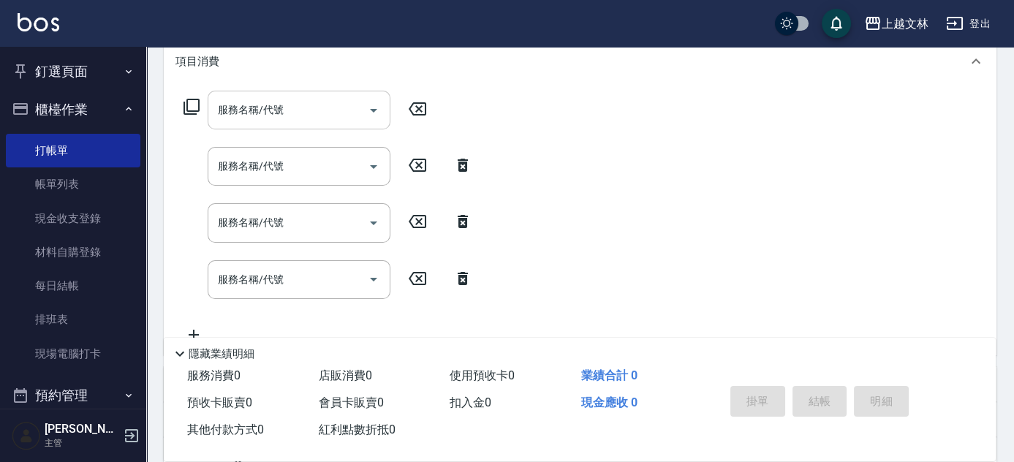
click at [289, 128] on div "服務名稱/代號" at bounding box center [299, 110] width 183 height 39
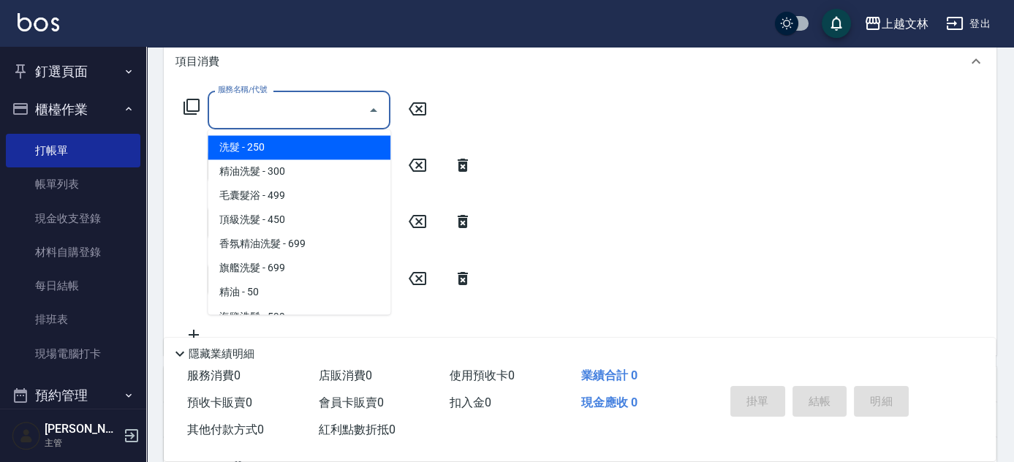
click at [288, 109] on input "服務名稱/代號" at bounding box center [288, 110] width 148 height 26
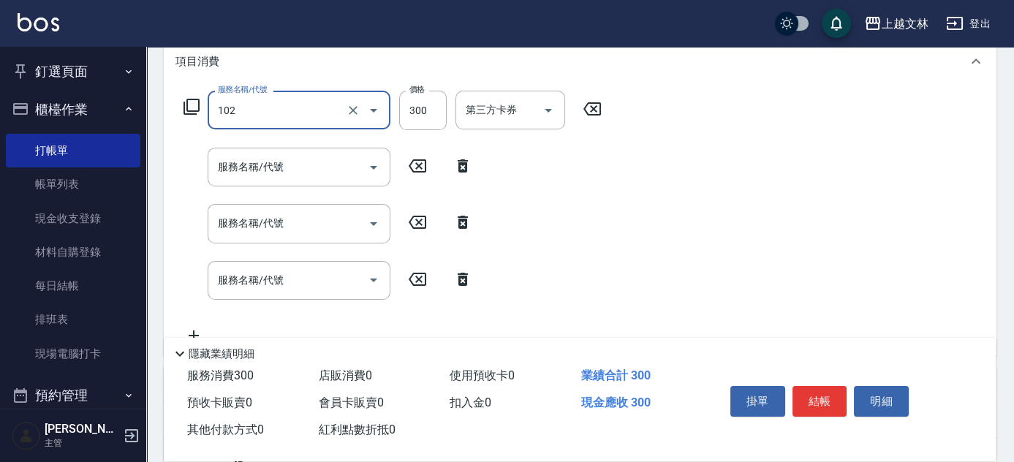
type input "精油洗髮(102)"
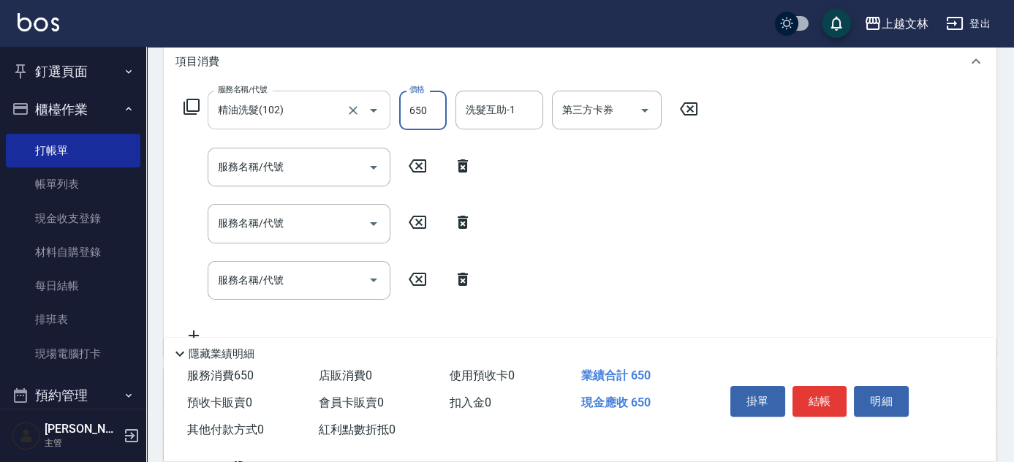
type input "650"
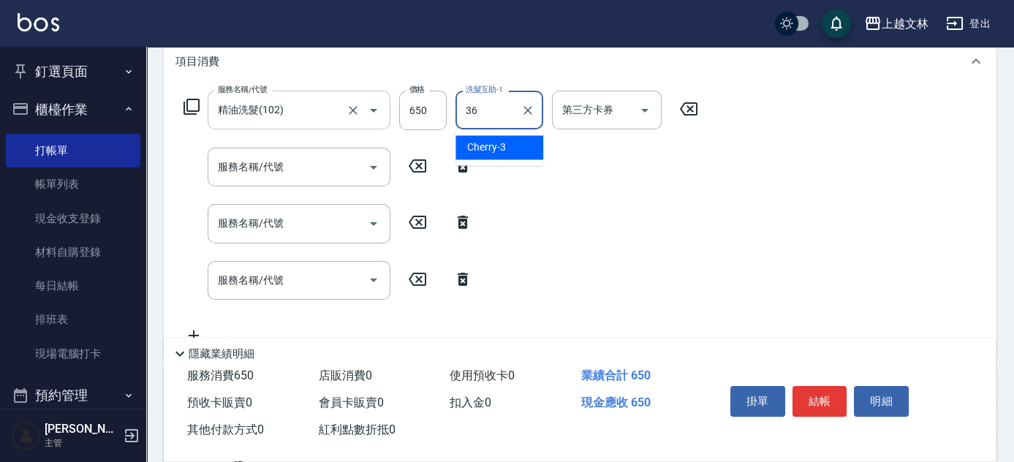
type input "清原-36"
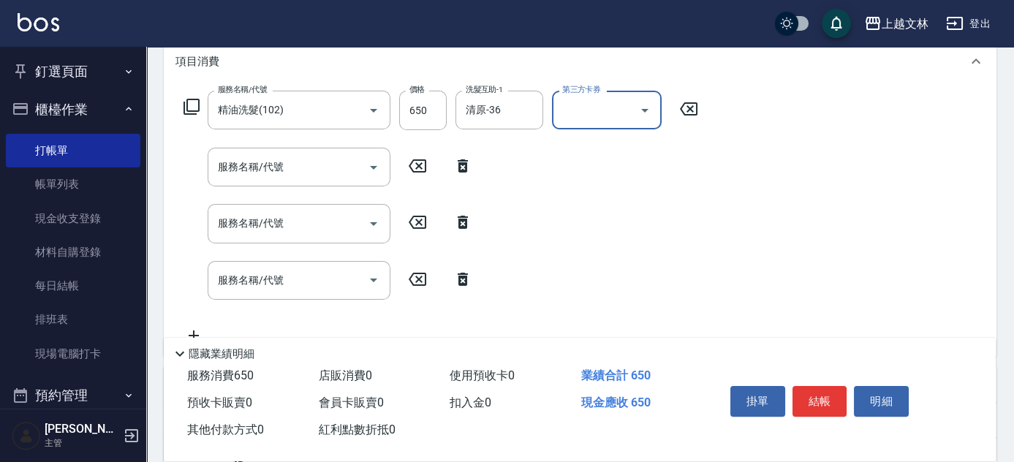
click at [288, 158] on input "服務名稱/代號" at bounding box center [288, 167] width 148 height 26
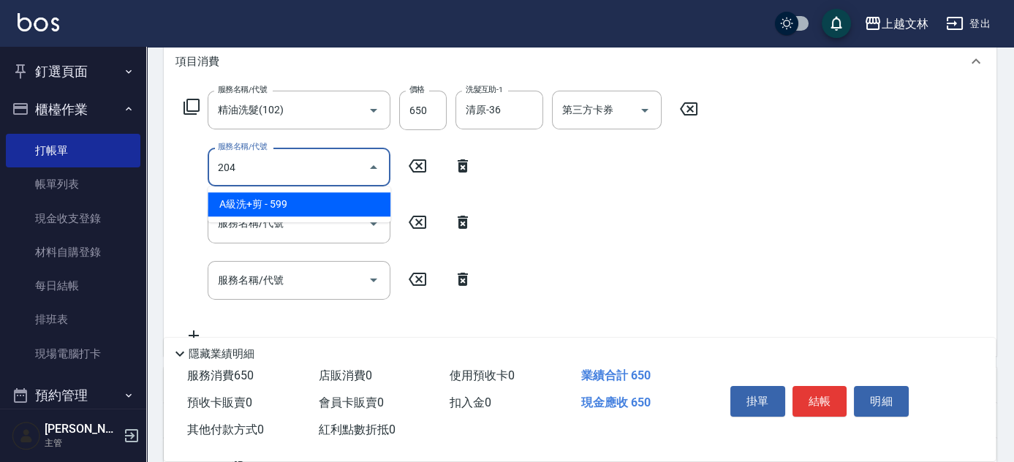
type input "A級洗+剪(204)"
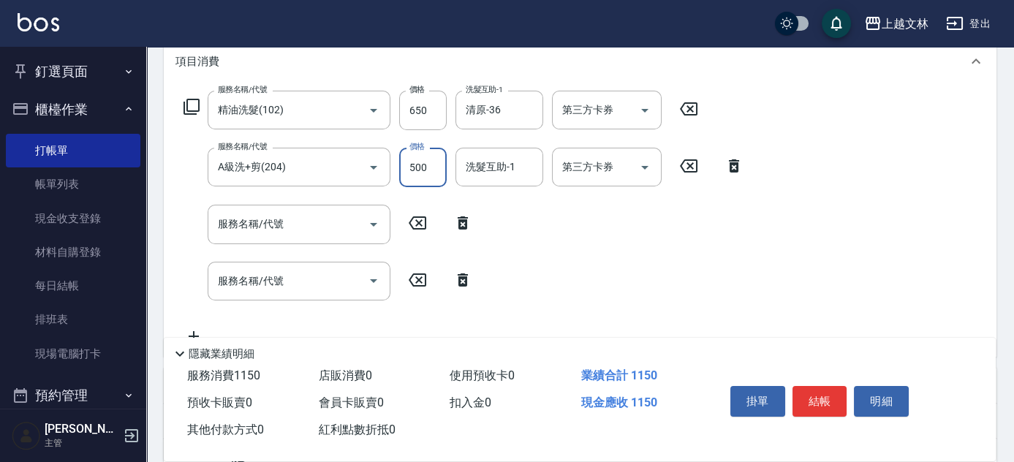
type input "500"
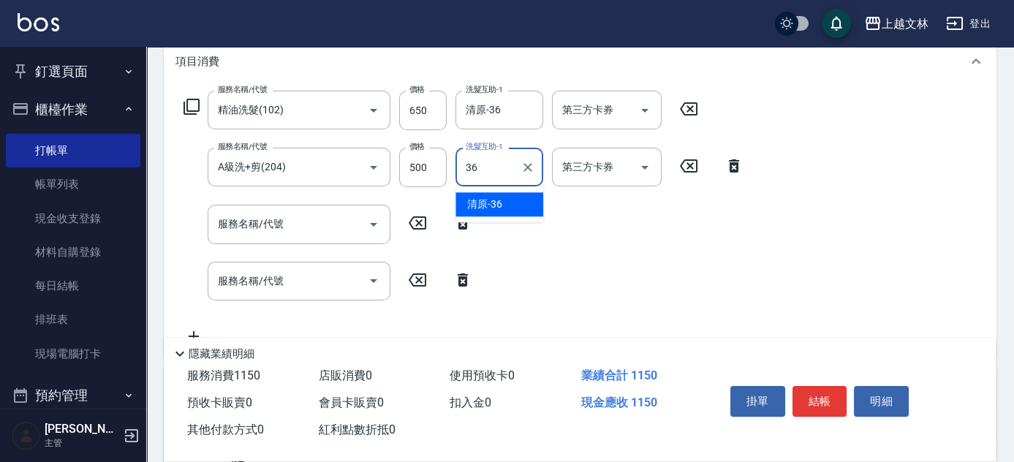
type input "清原-36"
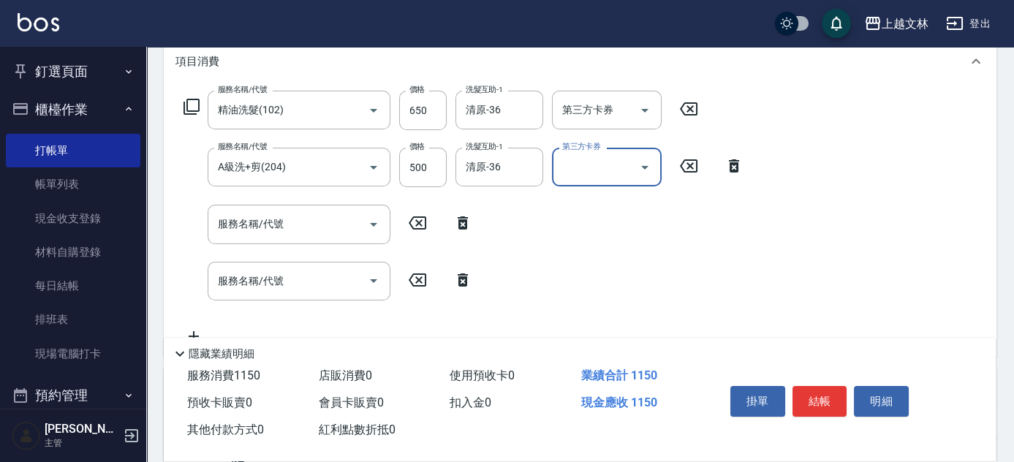
click at [297, 227] on input "服務名稱/代號" at bounding box center [288, 224] width 148 height 26
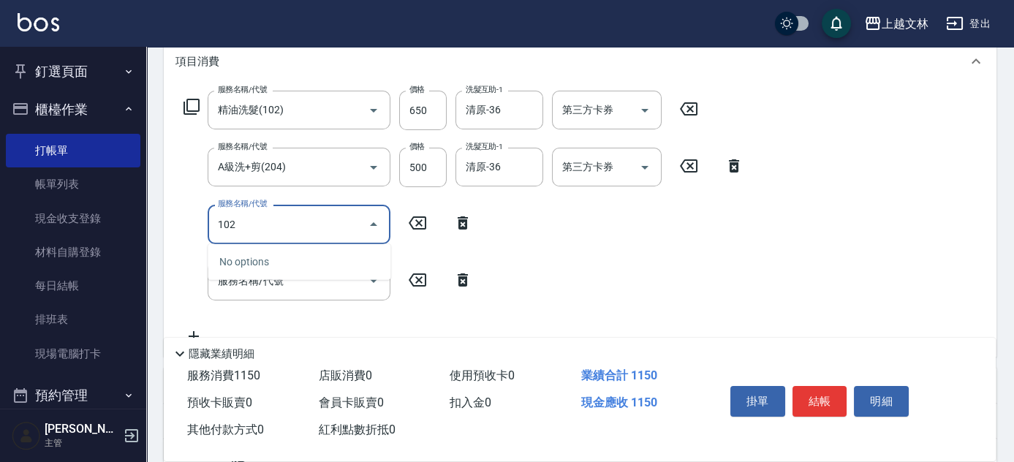
type input "精油洗髮(102)"
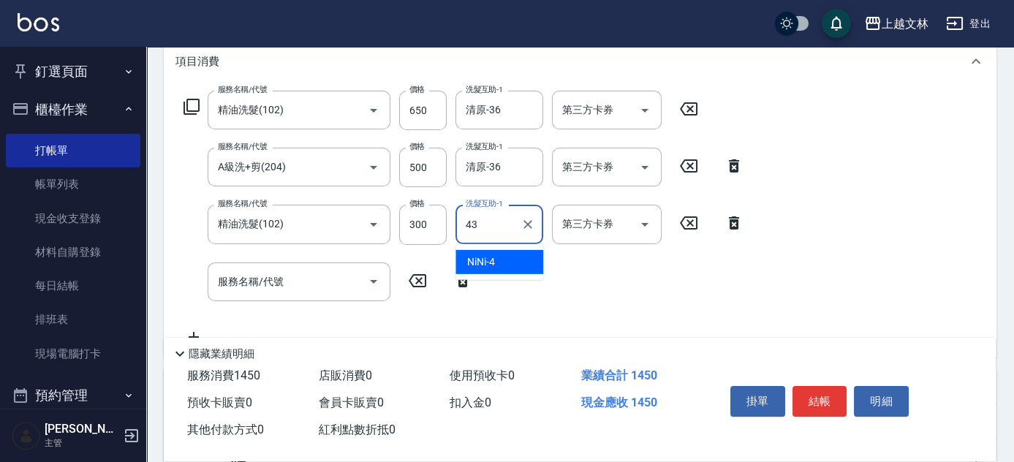
type input "小巫-43"
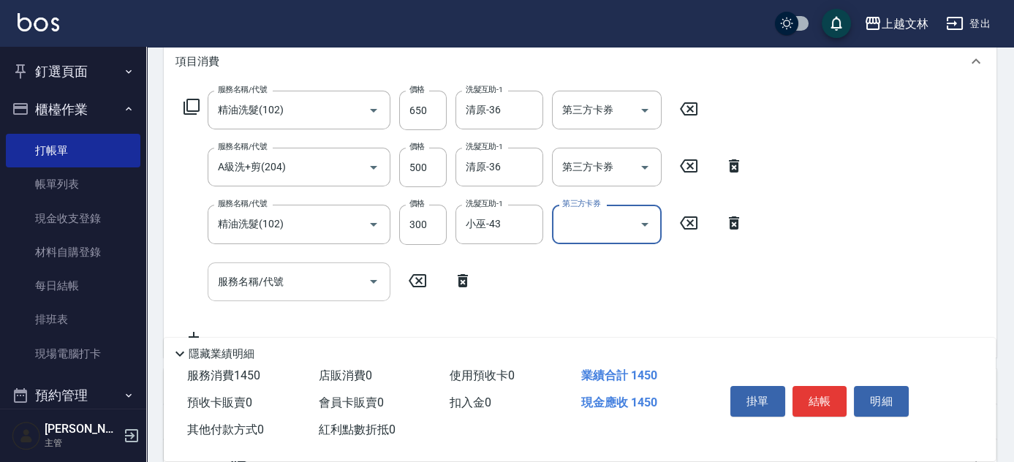
click at [319, 269] on input "服務名稱/代號" at bounding box center [288, 282] width 148 height 26
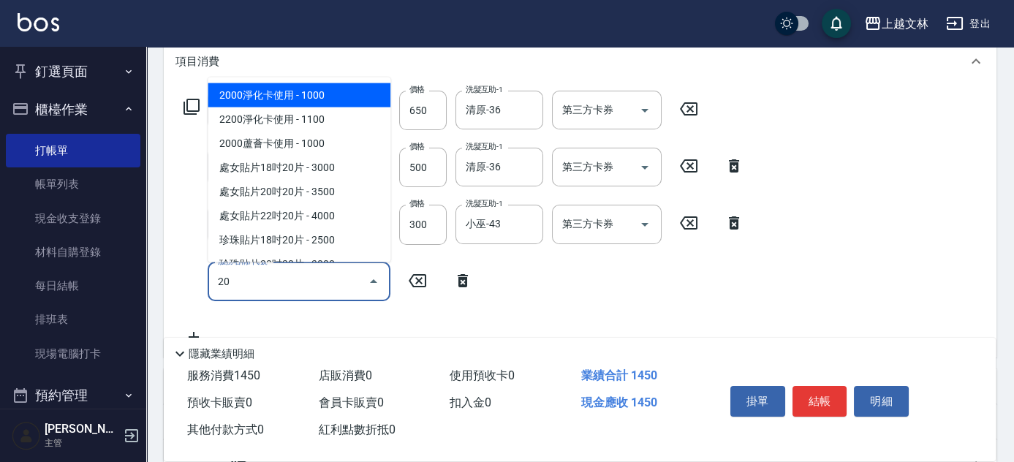
type input "2"
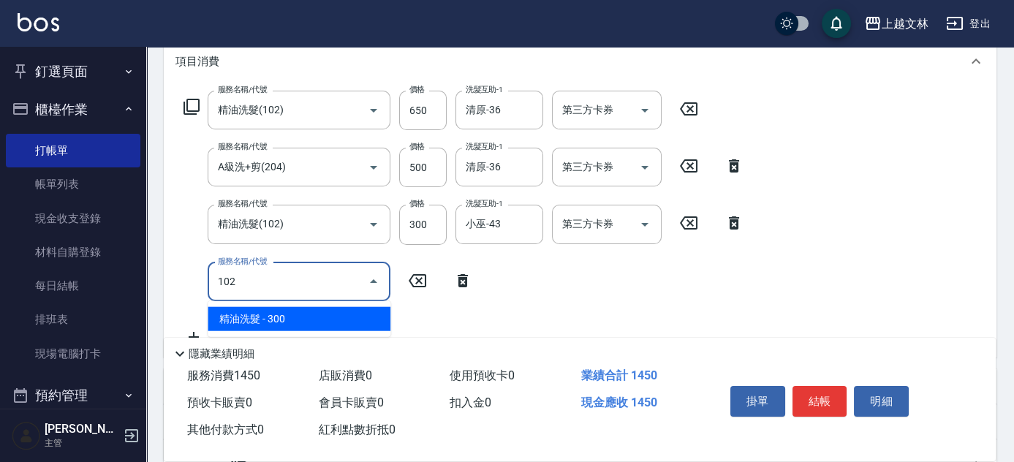
type input "精油洗髮(102)"
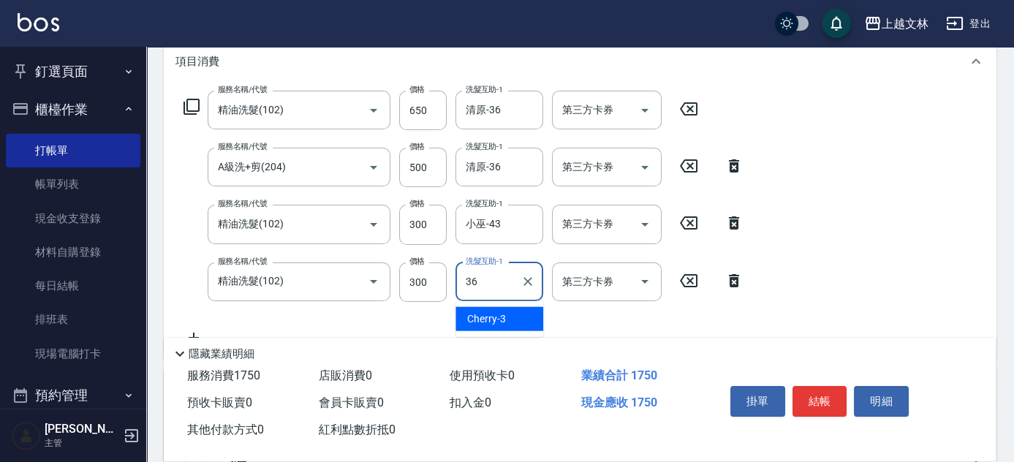
type input "清原-36"
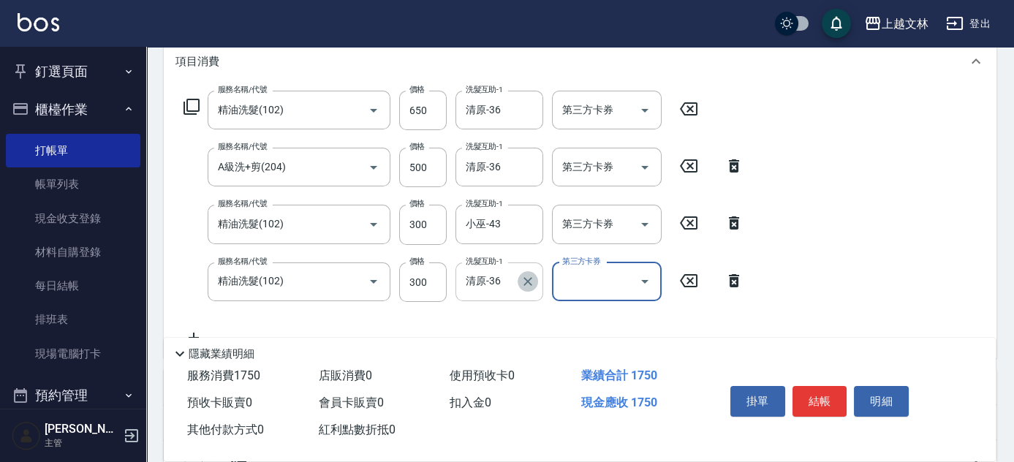
click at [530, 281] on icon "Clear" at bounding box center [527, 281] width 15 height 15
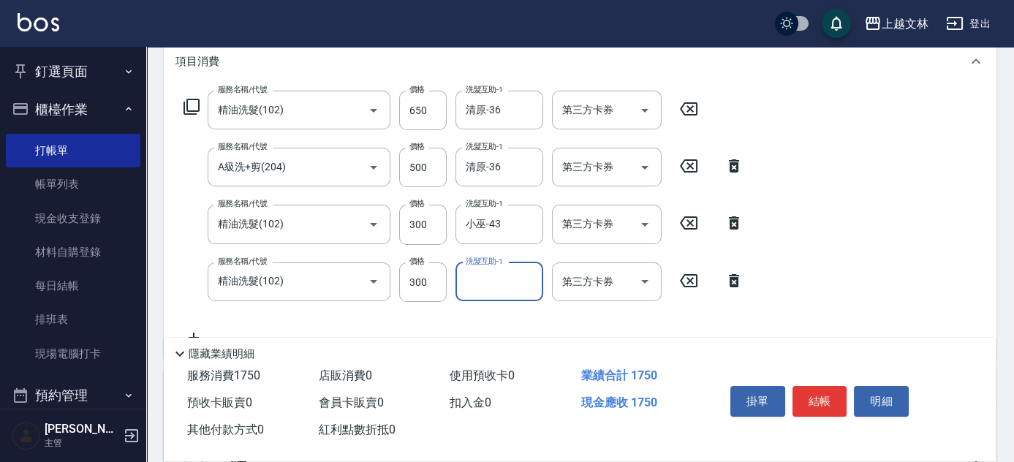
click at [501, 281] on input "洗髮互助-1" at bounding box center [499, 282] width 75 height 26
type input "小E-37"
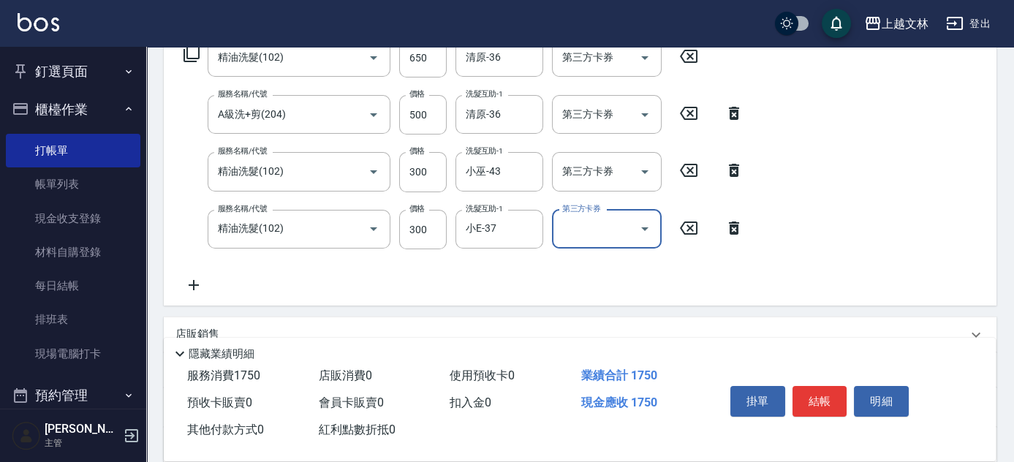
scroll to position [332, 0]
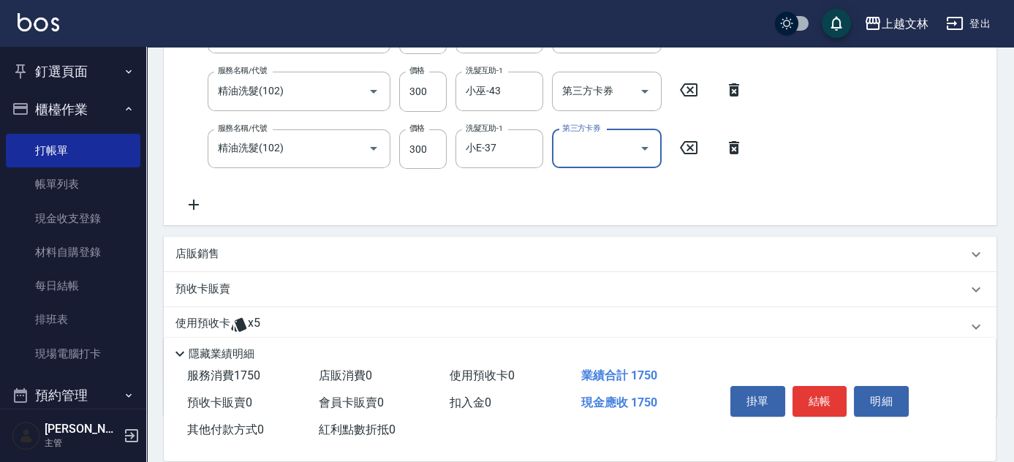
drag, startPoint x: 197, startPoint y: 204, endPoint x: 257, endPoint y: 229, distance: 65.2
click at [197, 204] on icon at bounding box center [194, 204] width 10 height 10
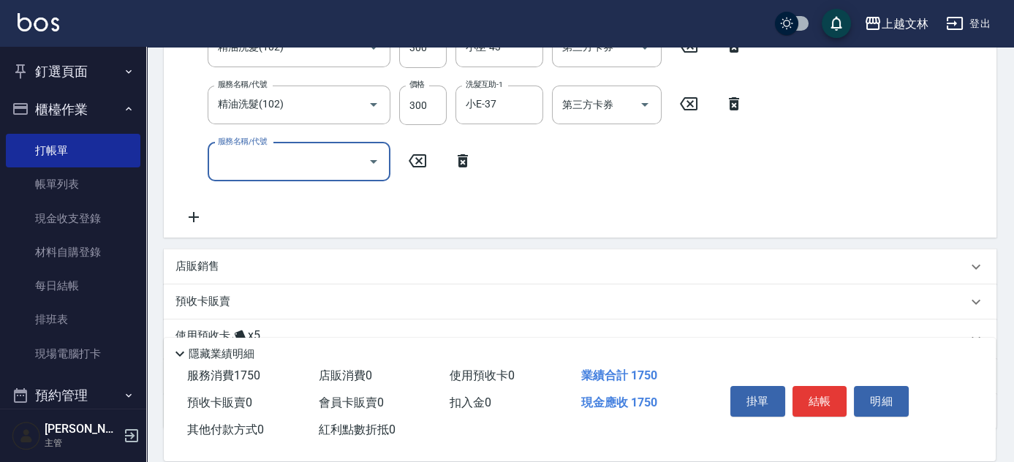
scroll to position [420, 0]
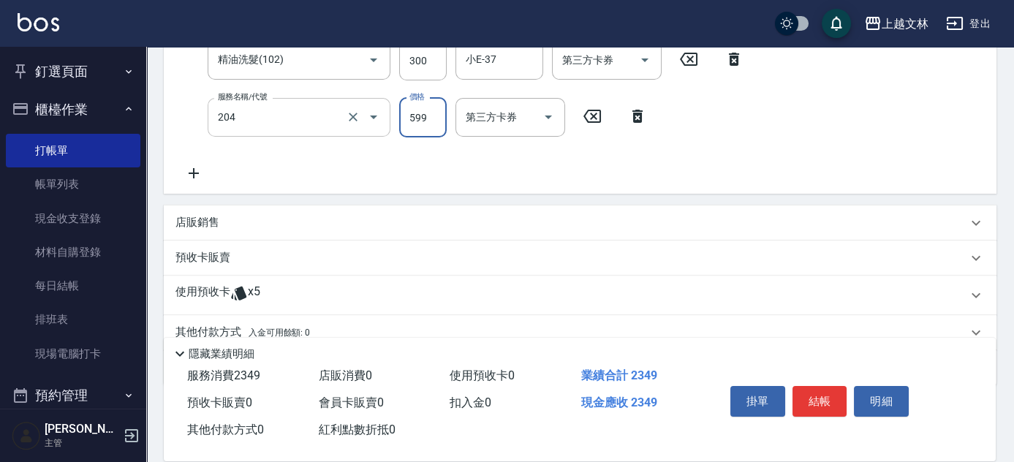
type input "A級洗+剪(204)"
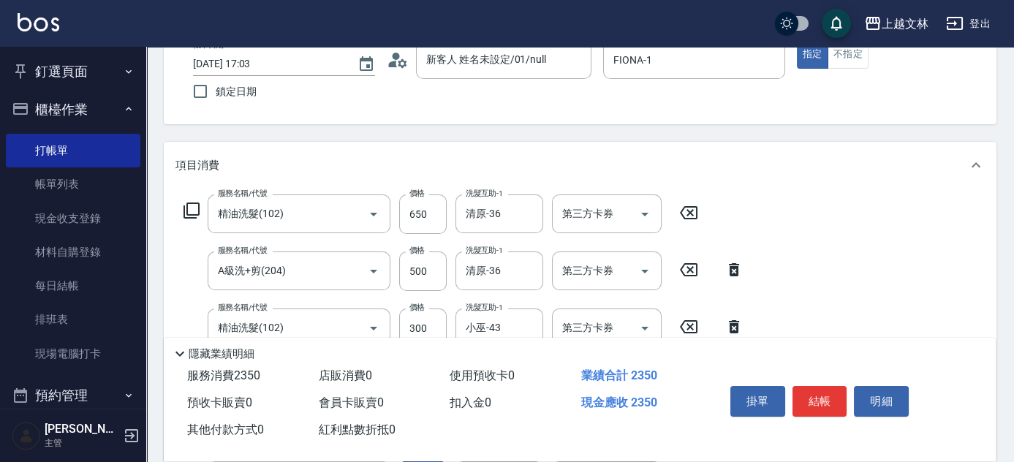
type input "600"
type input "小E-37"
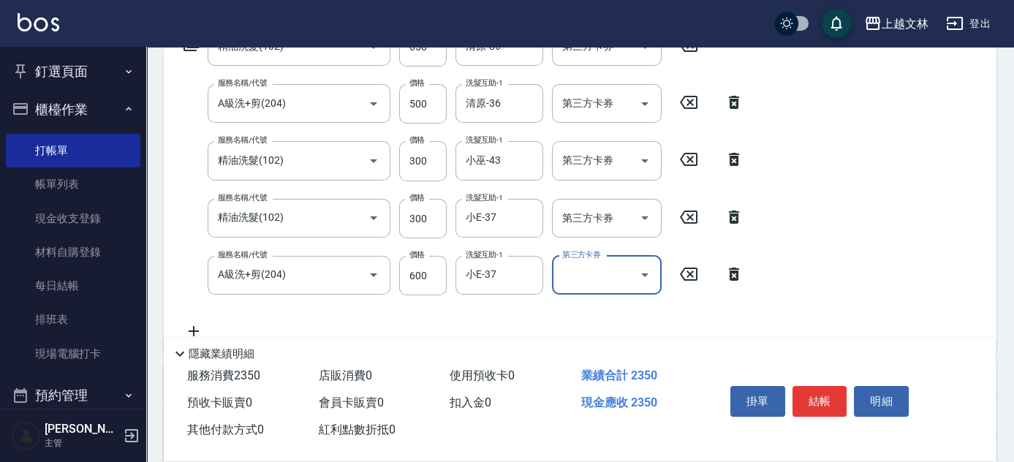
scroll to position [361, 0]
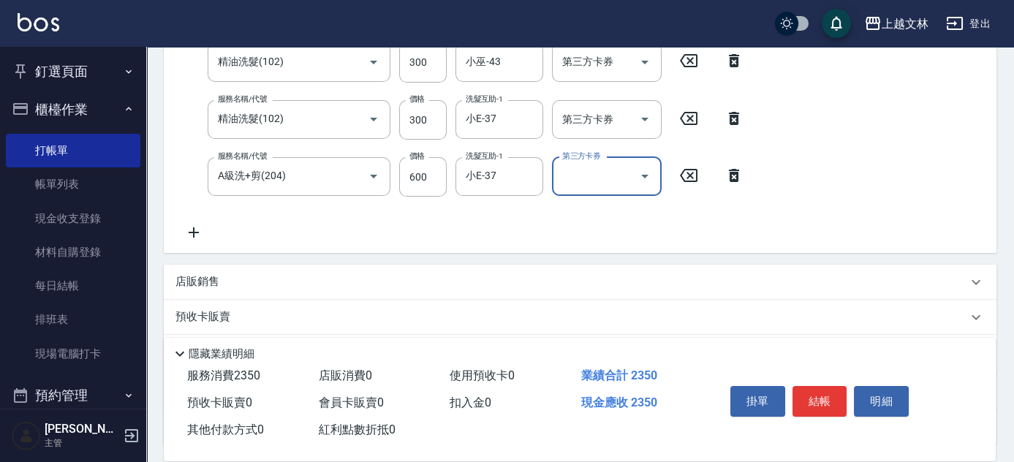
click at [520, 221] on div "服務名稱/代號 精油洗髮(102) 服務名稱/代號 價格 650 價格 洗髮互助-1 清原-36 洗髮互助-1 第三方卡券 第三方卡券 服務名稱/代號 A級洗…" at bounding box center [463, 84] width 577 height 313
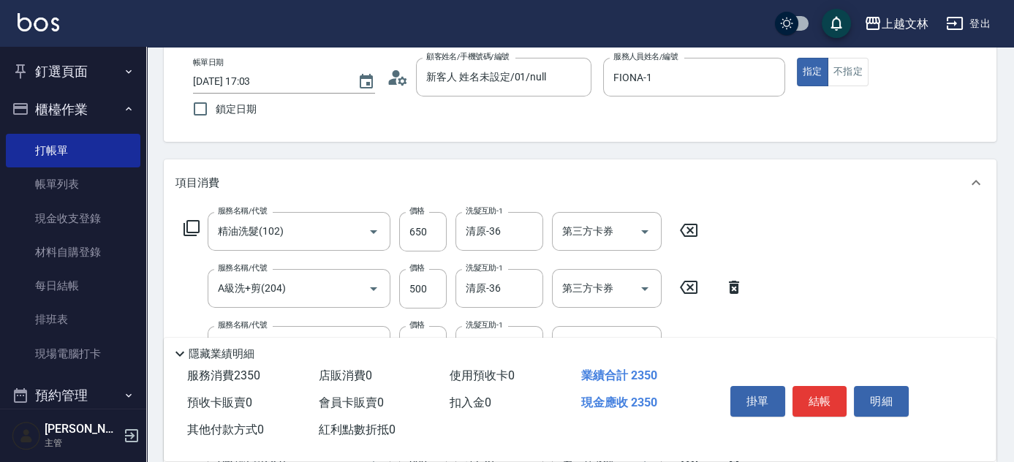
scroll to position [0, 0]
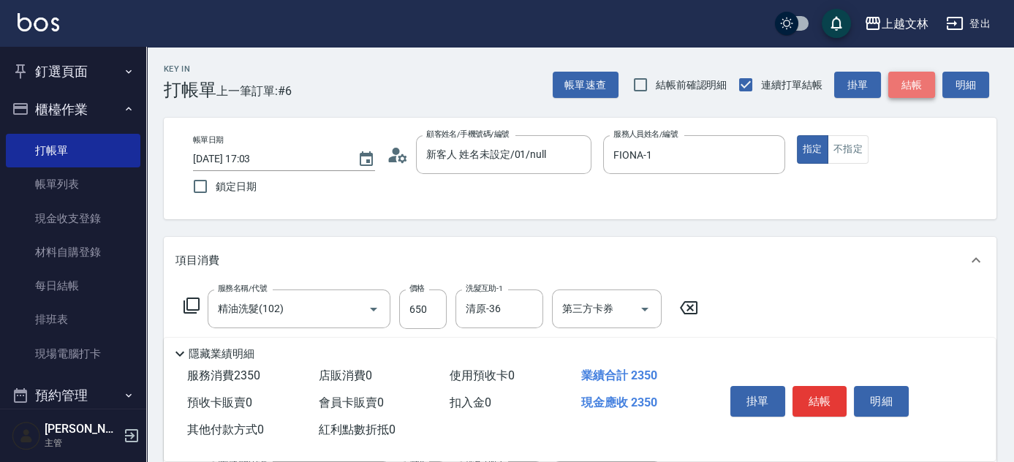
click at [919, 86] on button "結帳" at bounding box center [911, 85] width 47 height 27
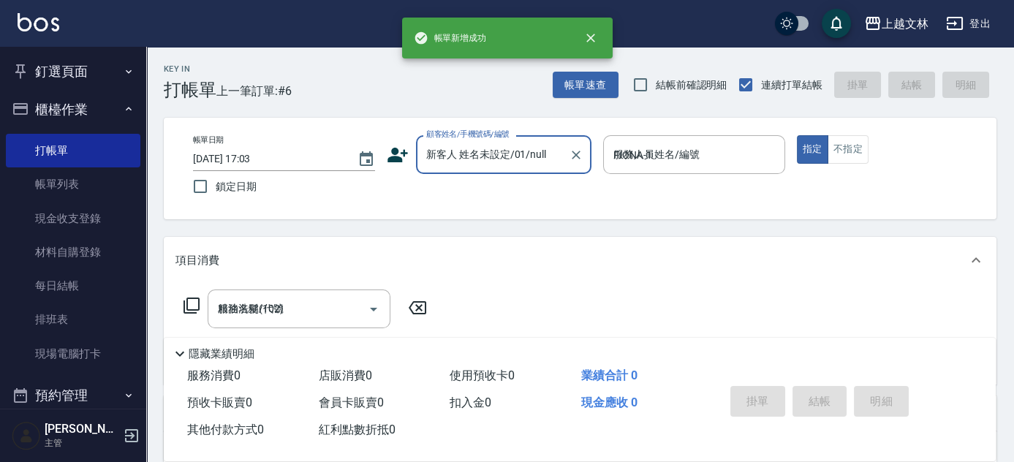
type input "[DATE] 17:04"
click at [474, 161] on input "顧客姓名/手機號碼/編號" at bounding box center [492, 155] width 140 height 26
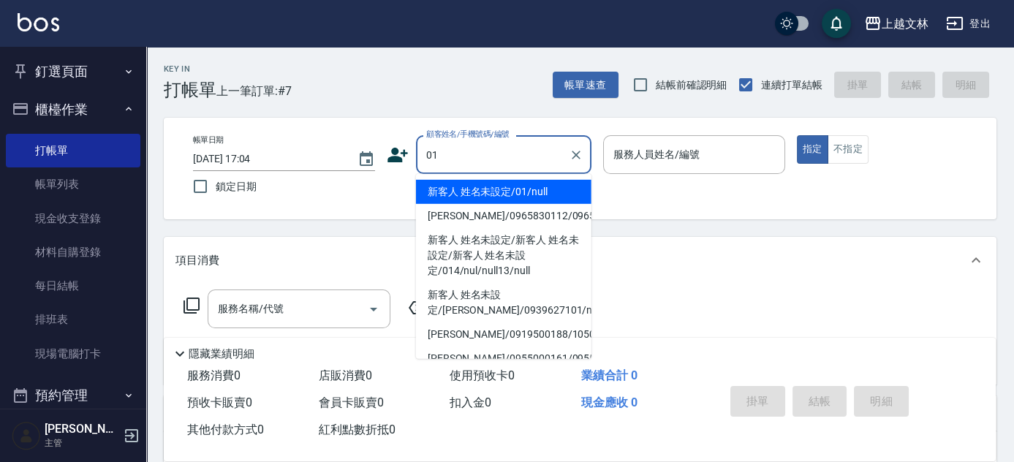
type input "新客人 姓名未設定/01/null"
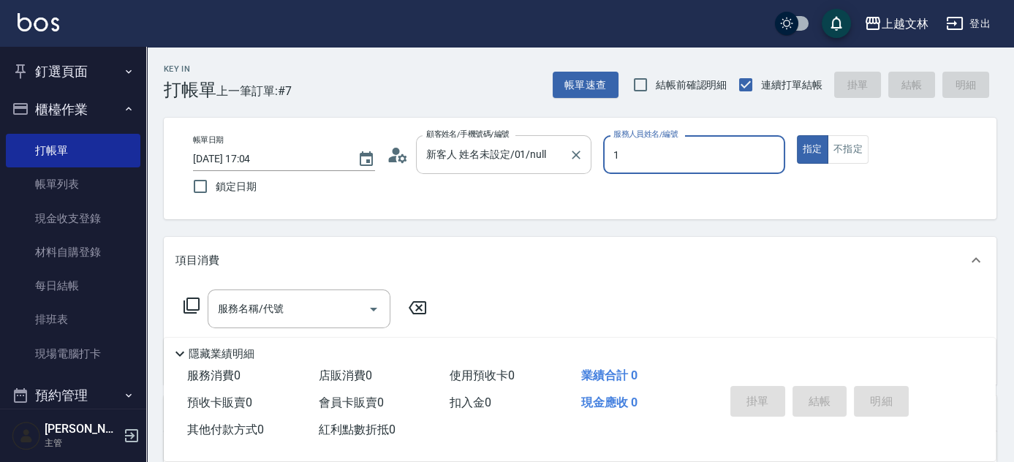
type input "FIONA-1"
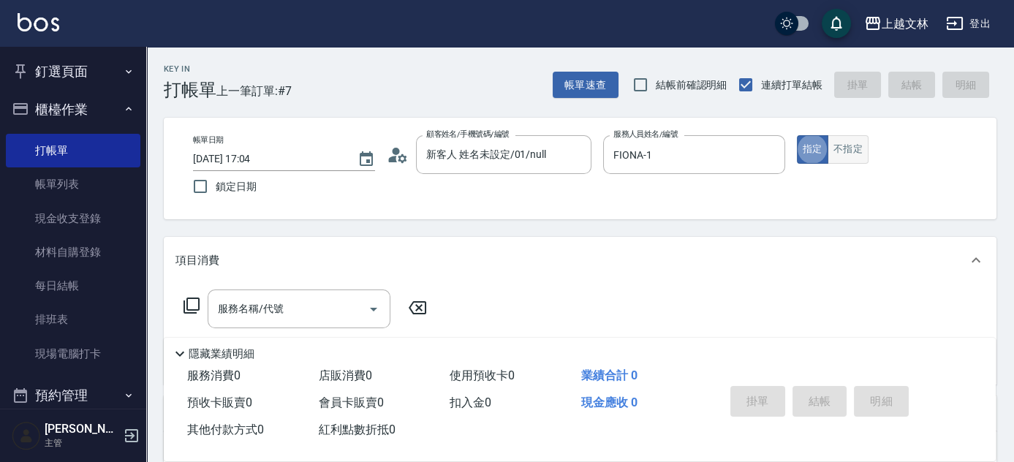
click at [854, 153] on button "不指定" at bounding box center [847, 149] width 41 height 28
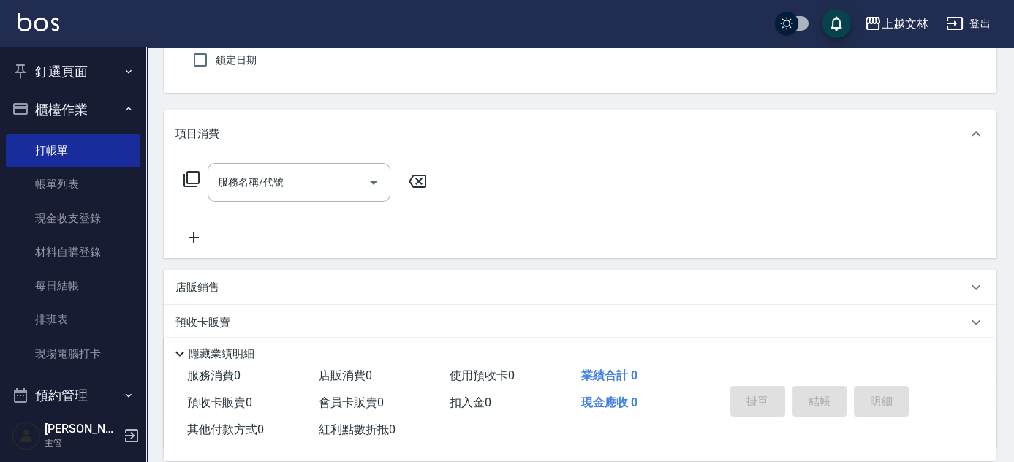
scroll to position [132, 0]
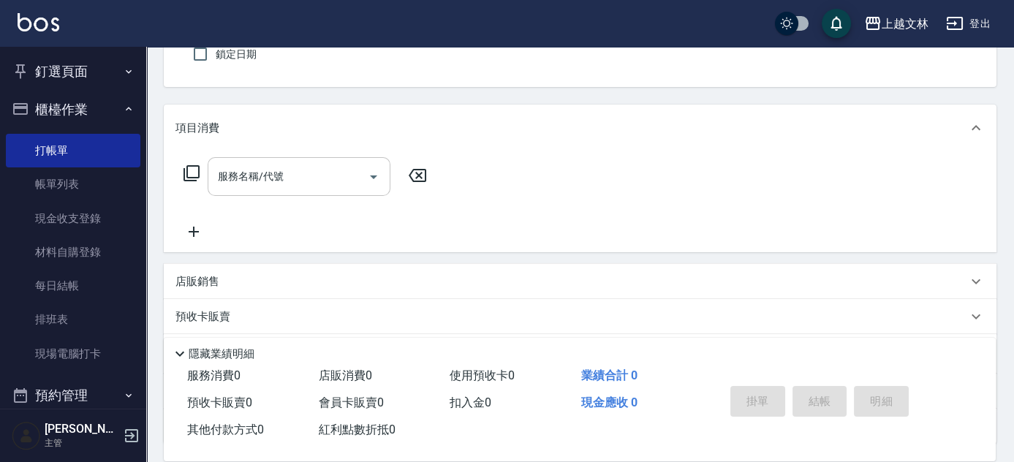
click at [297, 170] on input "服務名稱/代號" at bounding box center [288, 177] width 148 height 26
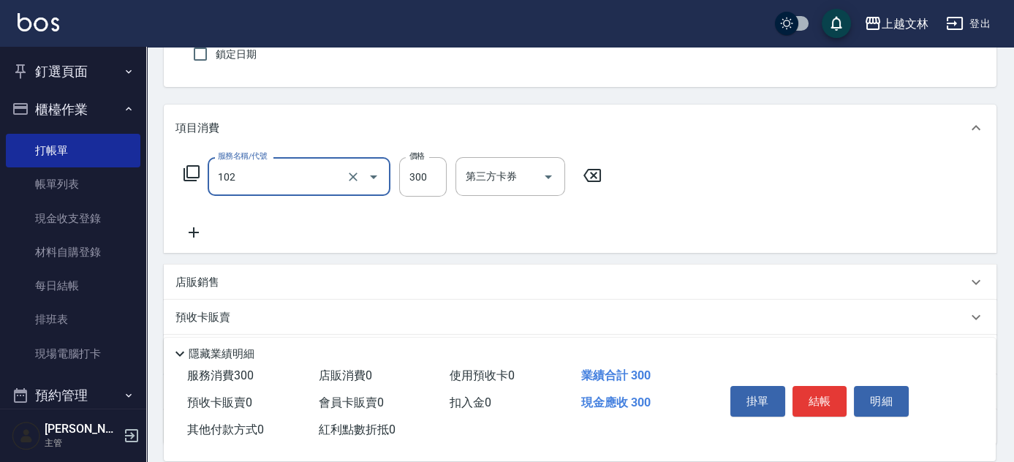
type input "精油洗髮(102)"
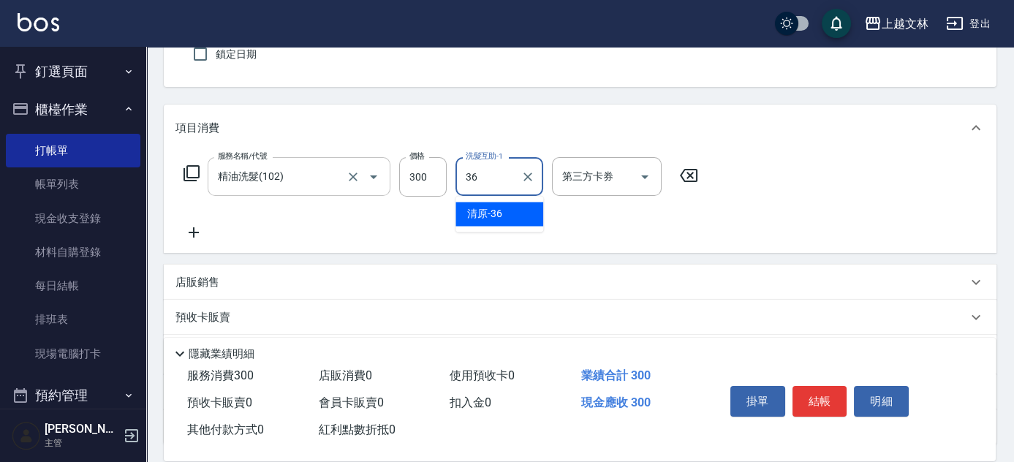
type input "清原-36"
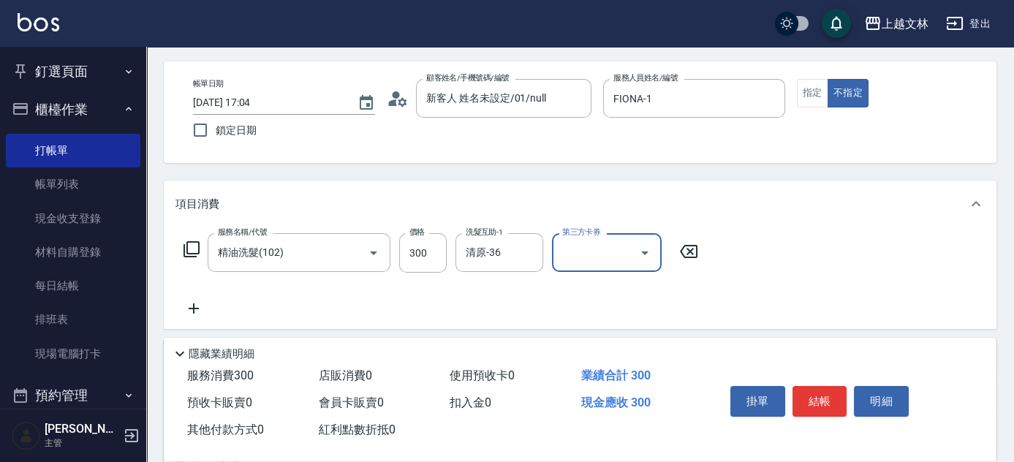
scroll to position [0, 0]
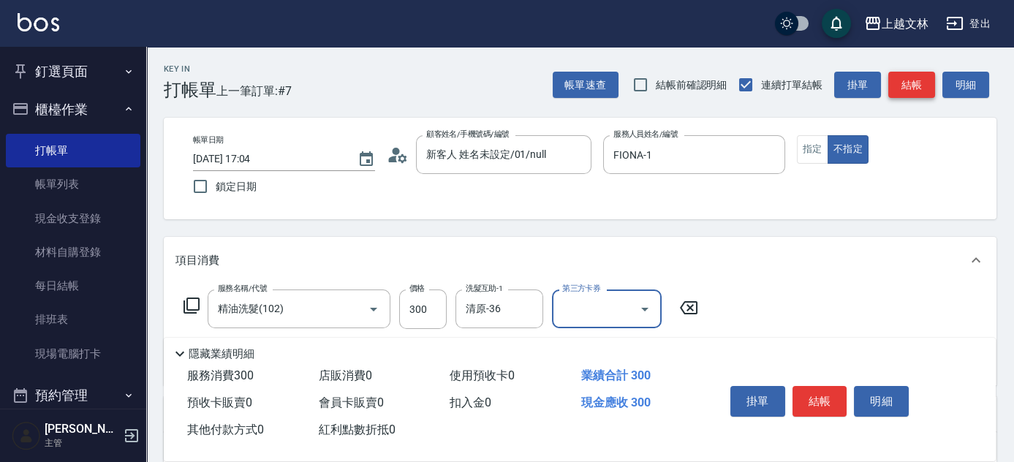
click at [913, 85] on button "結帳" at bounding box center [911, 85] width 47 height 27
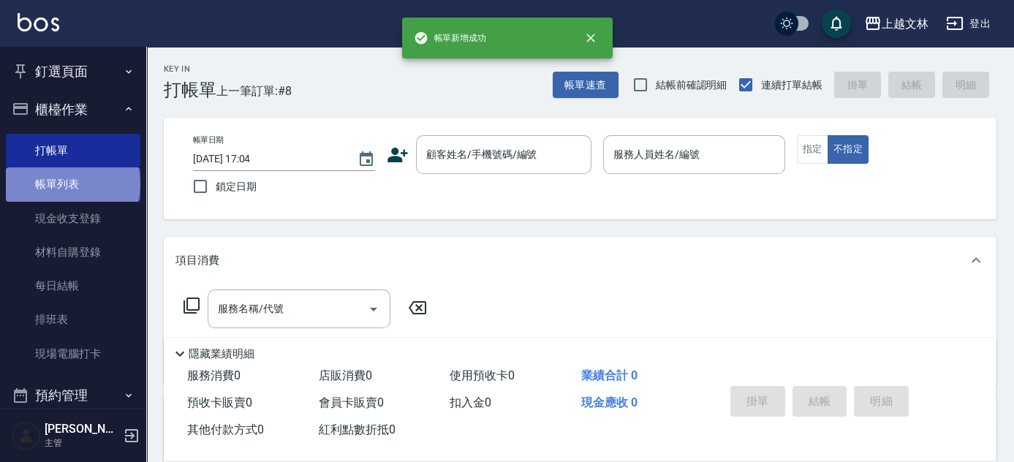
click at [74, 183] on link "帳單列表" at bounding box center [73, 184] width 134 height 34
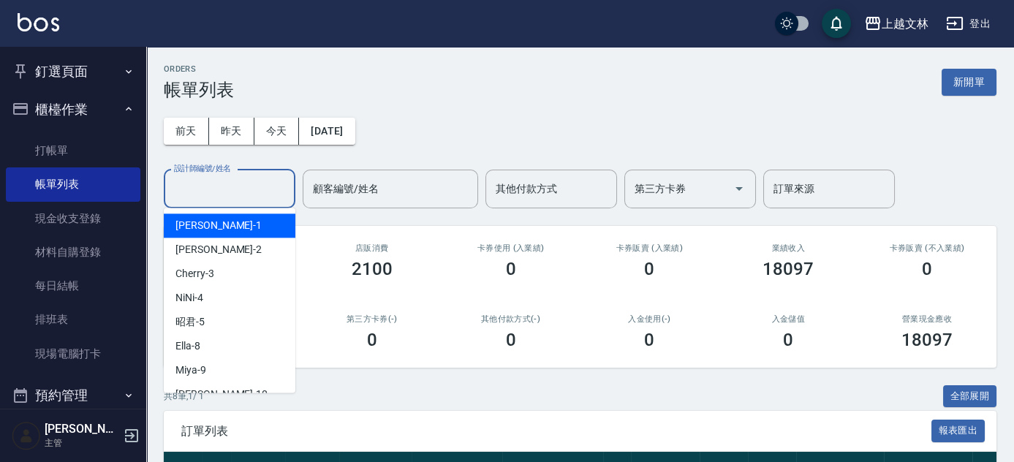
click at [235, 186] on input "設計師編號/姓名" at bounding box center [229, 189] width 118 height 26
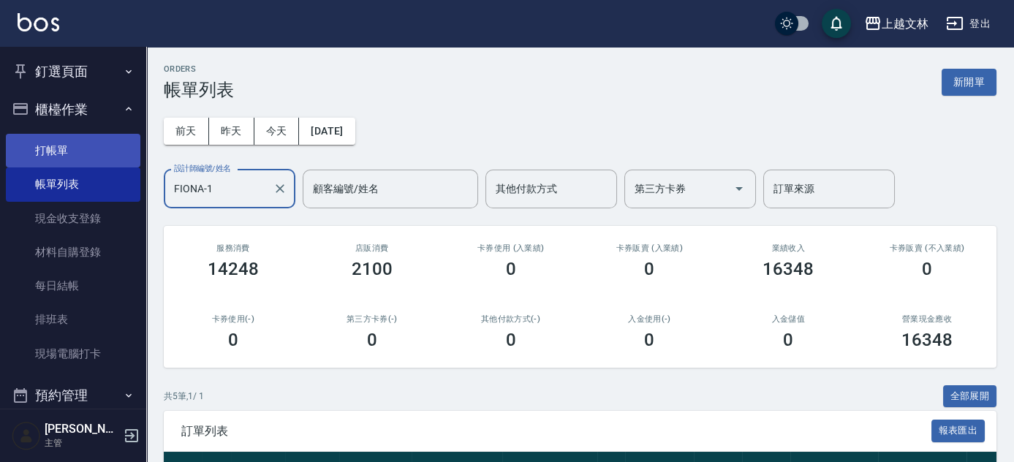
type input "FIONA-1"
click at [50, 154] on link "打帳單" at bounding box center [73, 151] width 134 height 34
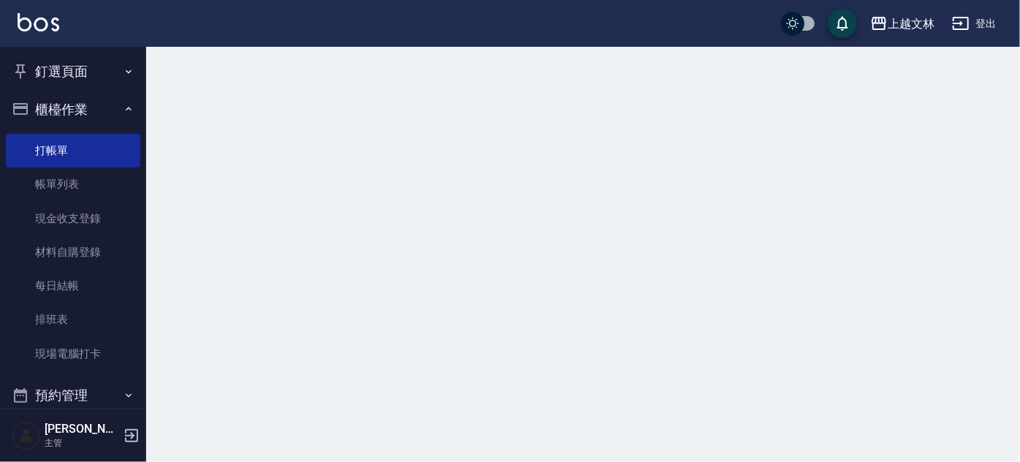
click at [56, 113] on button "櫃檯作業" at bounding box center [73, 110] width 134 height 38
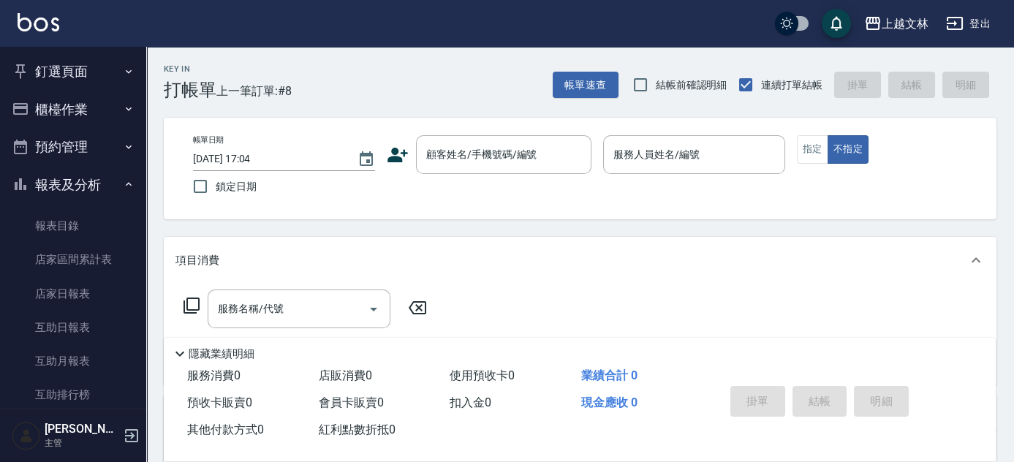
click at [81, 189] on button "報表及分析" at bounding box center [73, 185] width 134 height 38
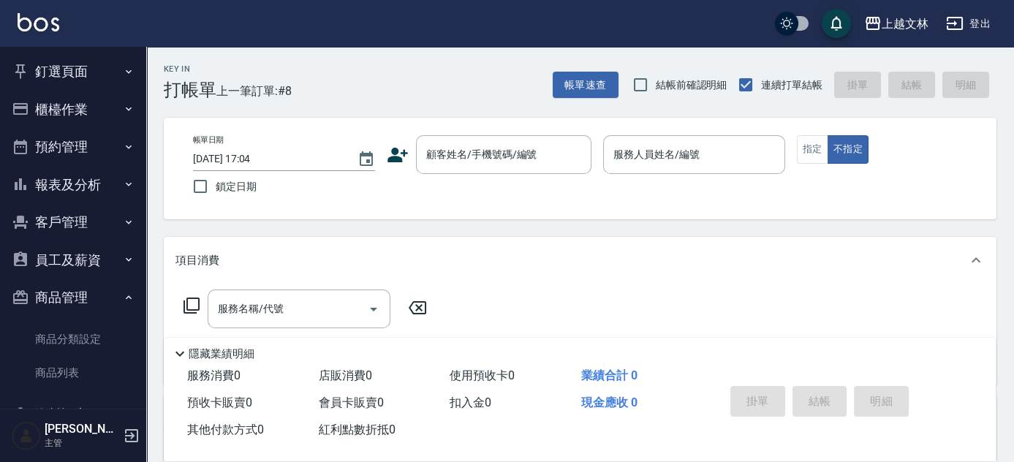
click at [68, 114] on button "櫃檯作業" at bounding box center [73, 110] width 134 height 38
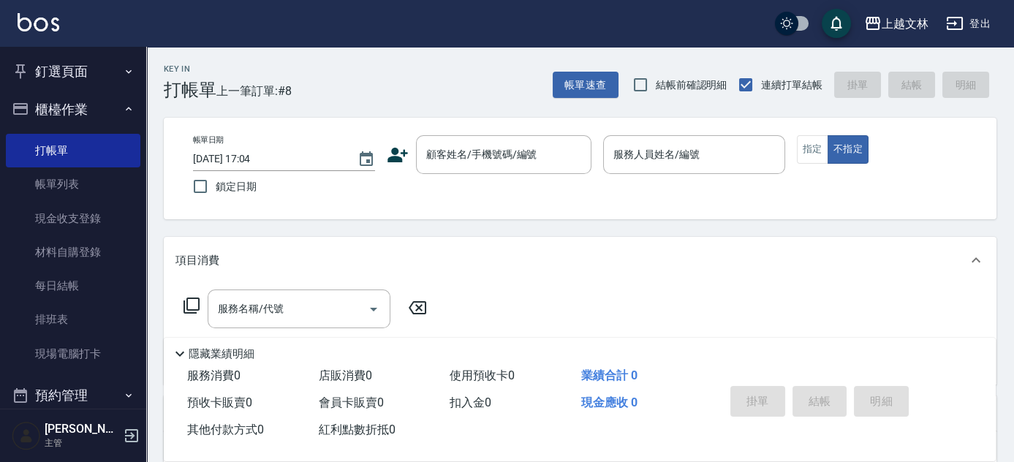
click at [69, 114] on button "櫃檯作業" at bounding box center [73, 110] width 134 height 38
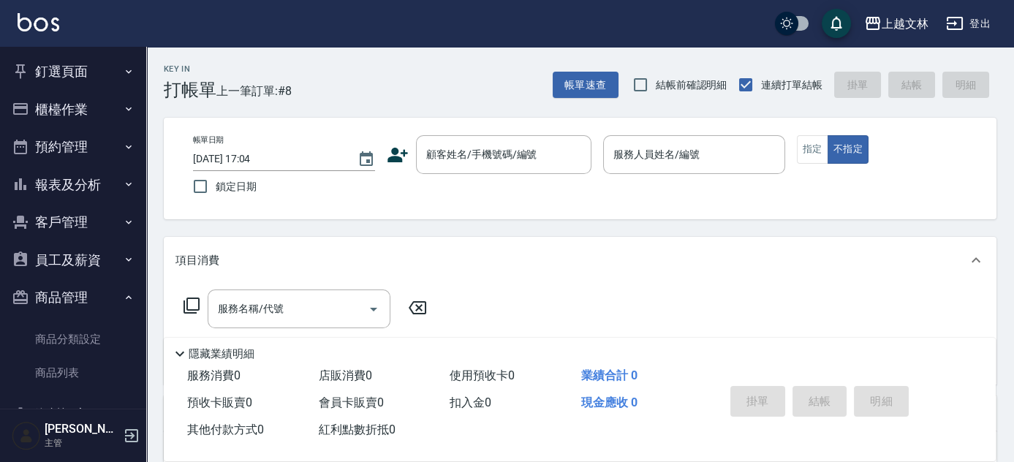
click at [74, 289] on button "商品管理" at bounding box center [73, 297] width 134 height 38
click at [76, 106] on button "櫃檯作業" at bounding box center [73, 110] width 134 height 38
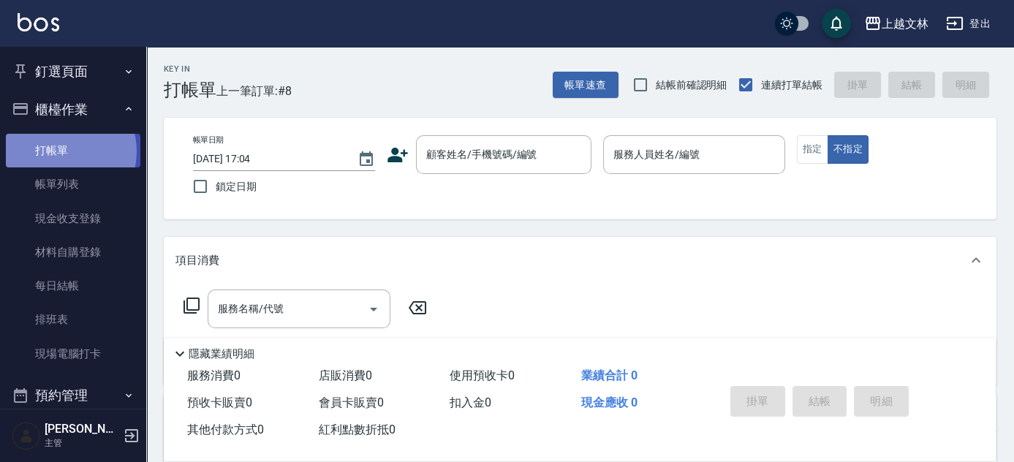
click at [58, 152] on link "打帳單" at bounding box center [73, 151] width 134 height 34
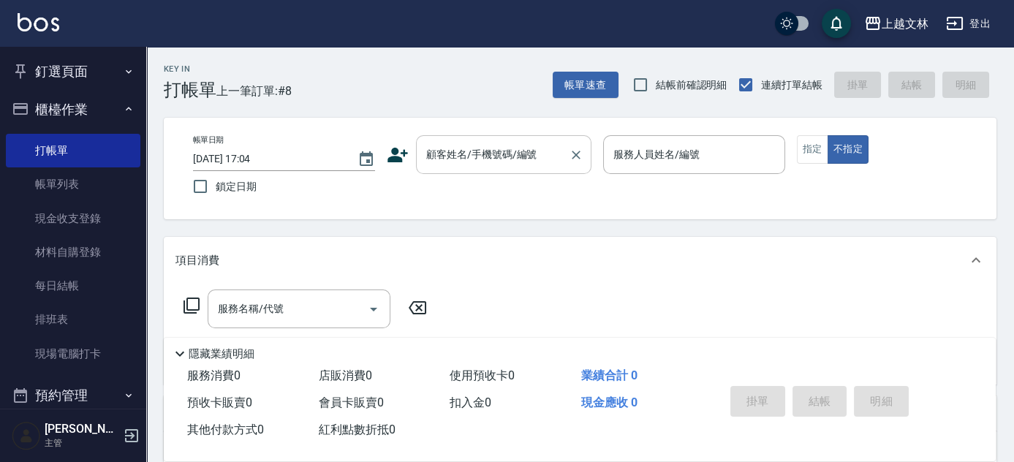
click at [475, 155] on input "顧客姓名/手機號碼/編號" at bounding box center [492, 155] width 140 height 26
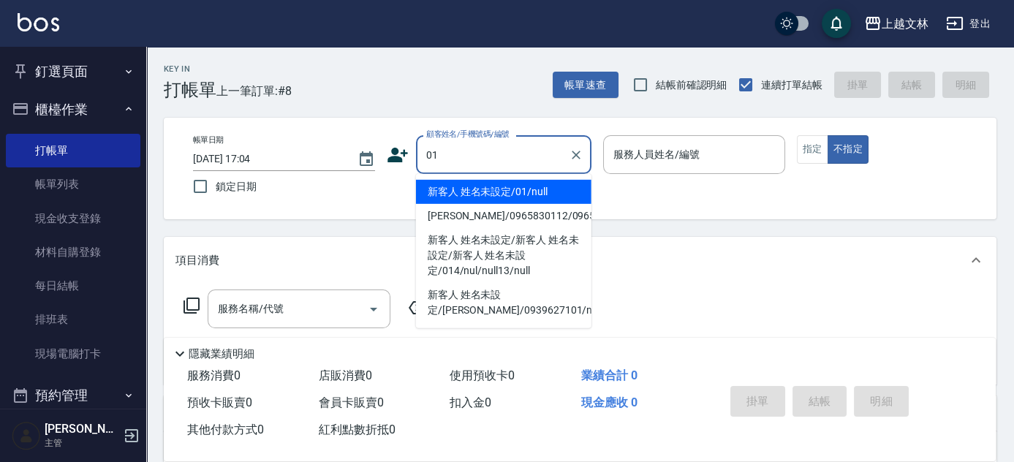
type input "新客人 姓名未設定/01/null"
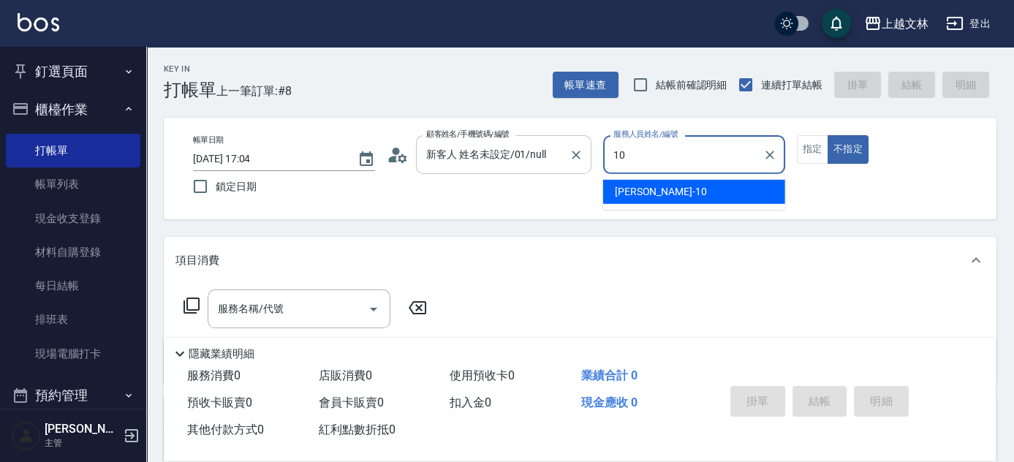
type input "[PERSON_NAME]-10"
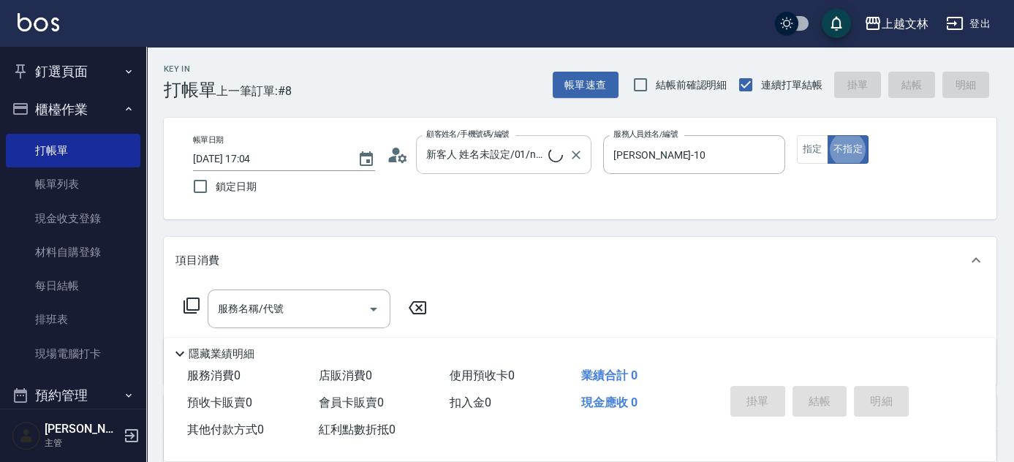
type button "false"
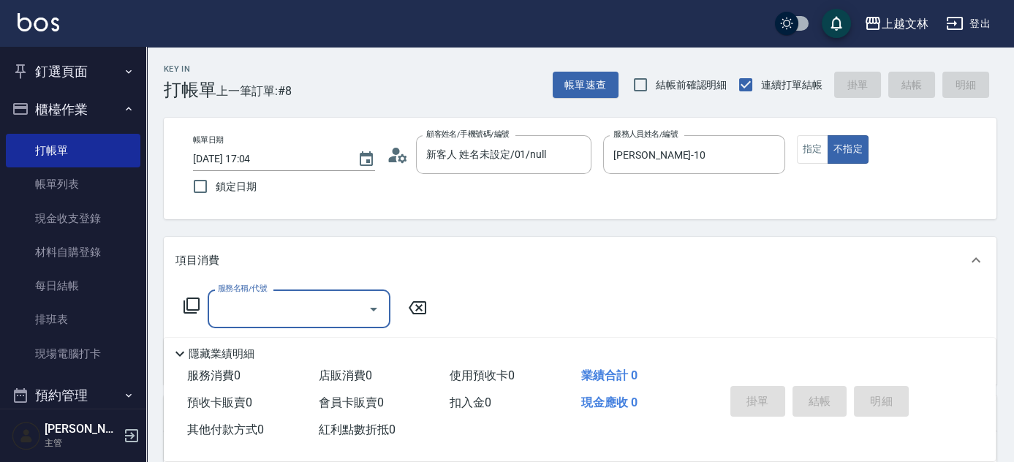
click at [191, 308] on icon at bounding box center [192, 306] width 18 height 18
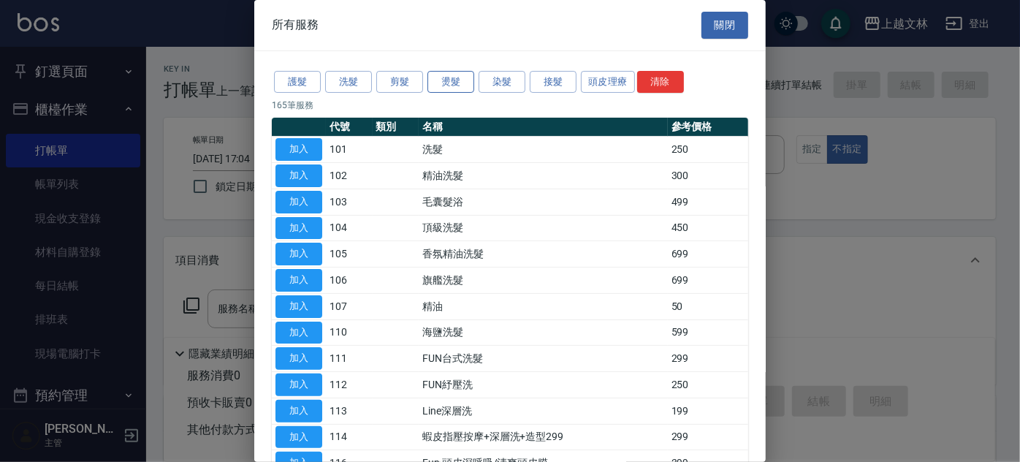
click at [444, 79] on button "燙髮" at bounding box center [450, 82] width 47 height 23
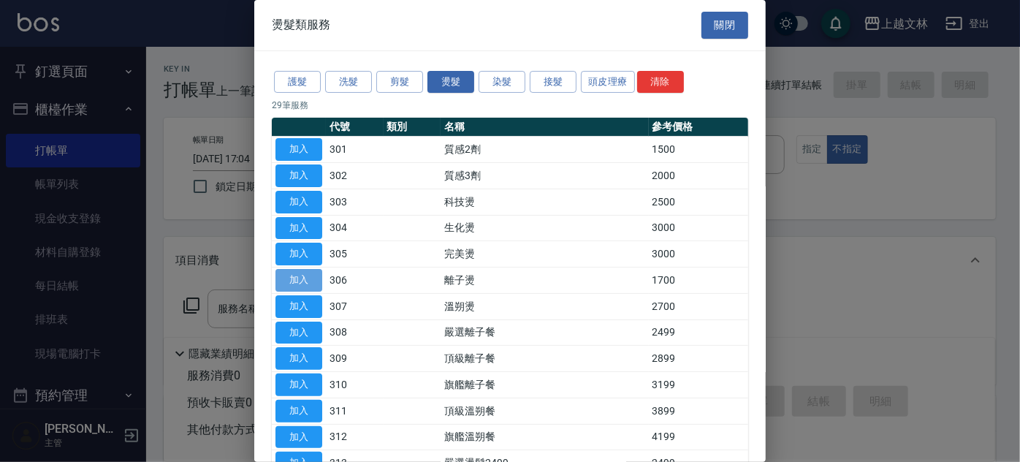
click at [304, 275] on button "加入" at bounding box center [298, 280] width 47 height 23
type input "離子燙(306)"
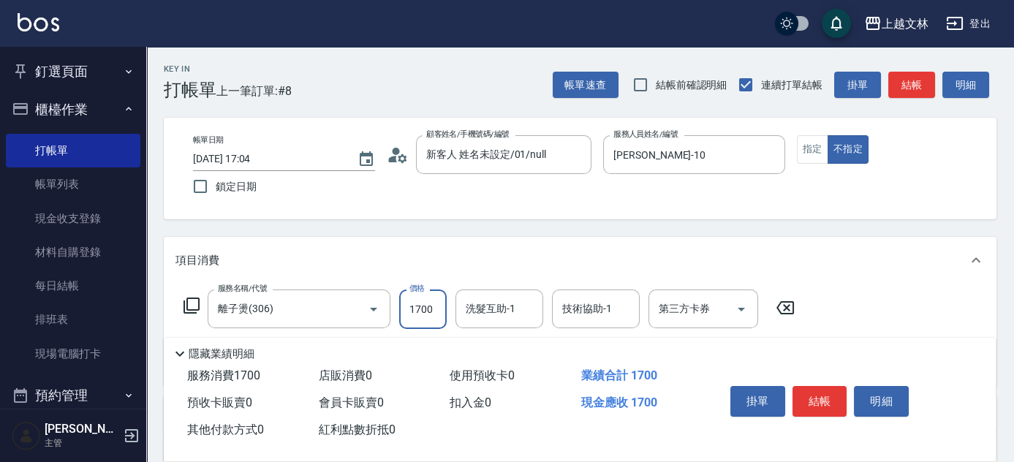
click at [438, 308] on input "1700" at bounding box center [422, 308] width 47 height 39
type input "2299"
click at [805, 391] on button "結帳" at bounding box center [819, 401] width 55 height 31
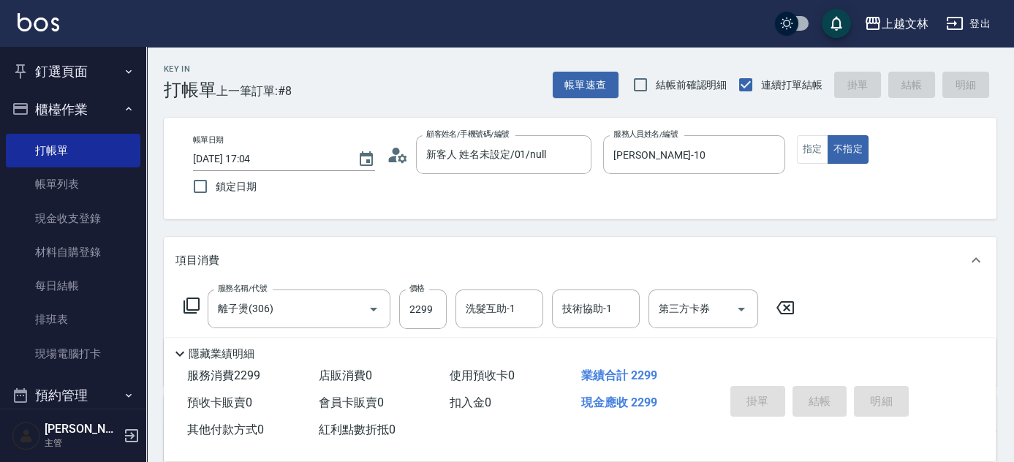
type input "[DATE] 17:24"
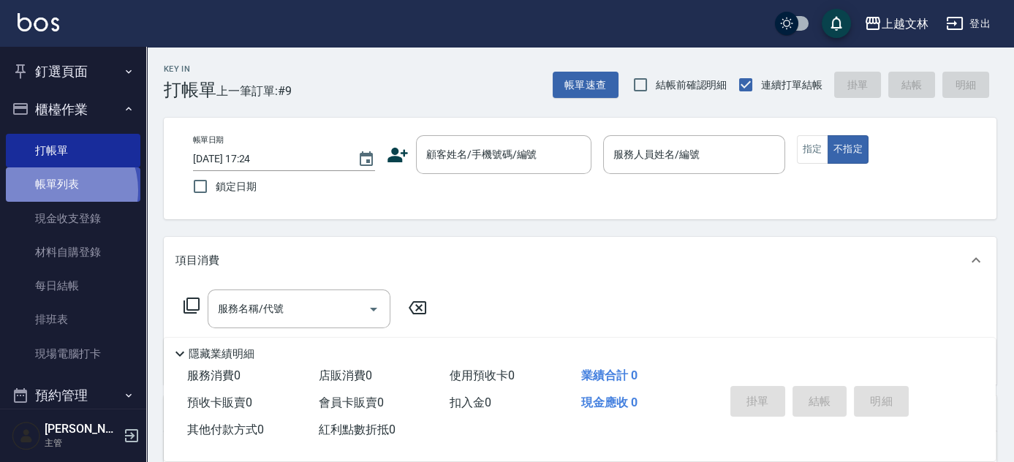
click at [55, 190] on link "帳單列表" at bounding box center [73, 184] width 134 height 34
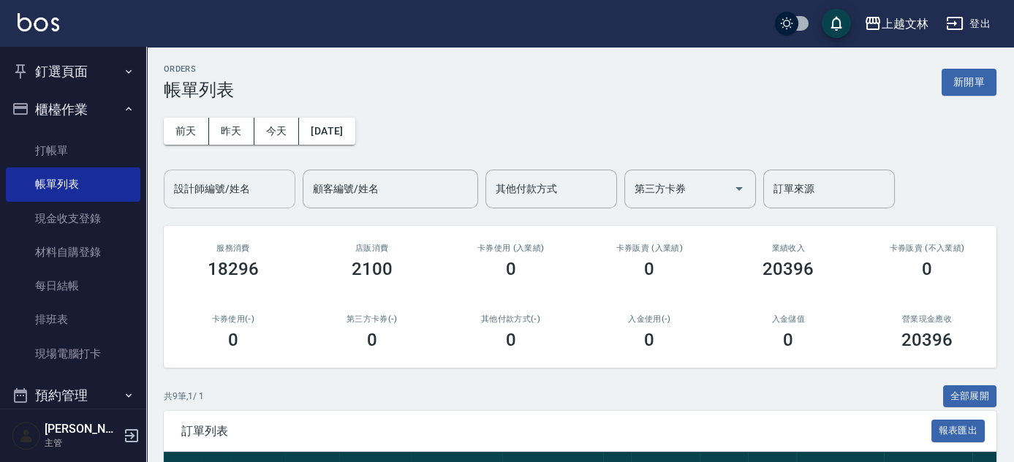
click at [187, 194] on input "設計師編號/姓名" at bounding box center [229, 189] width 118 height 26
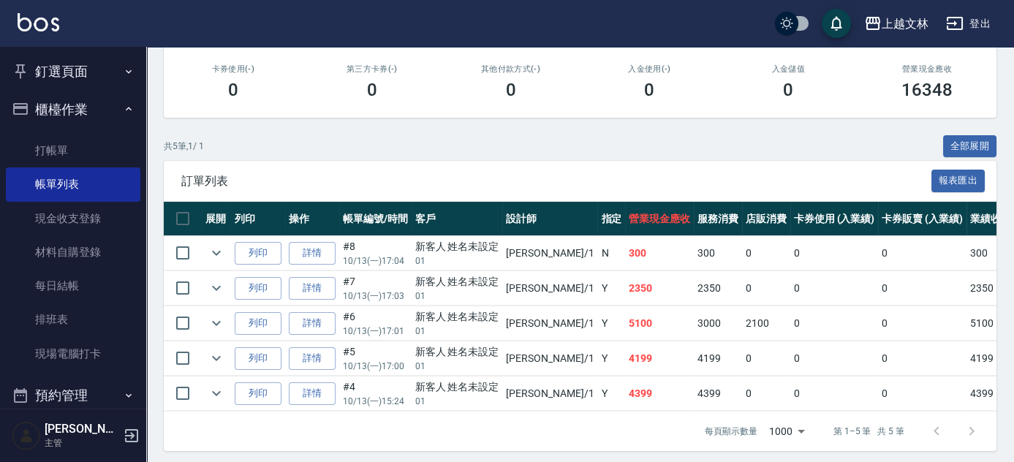
scroll to position [264, 0]
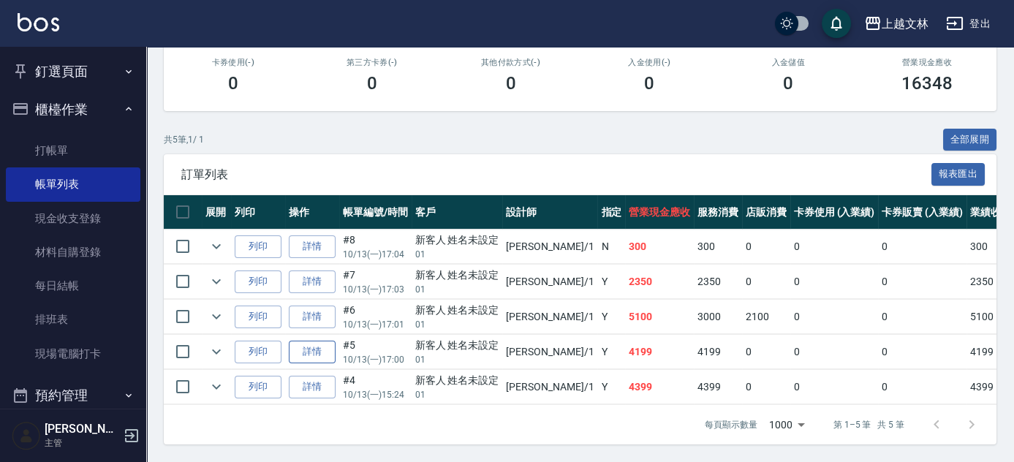
type input "FIONA-1"
click at [306, 342] on link "詳情" at bounding box center [312, 352] width 47 height 23
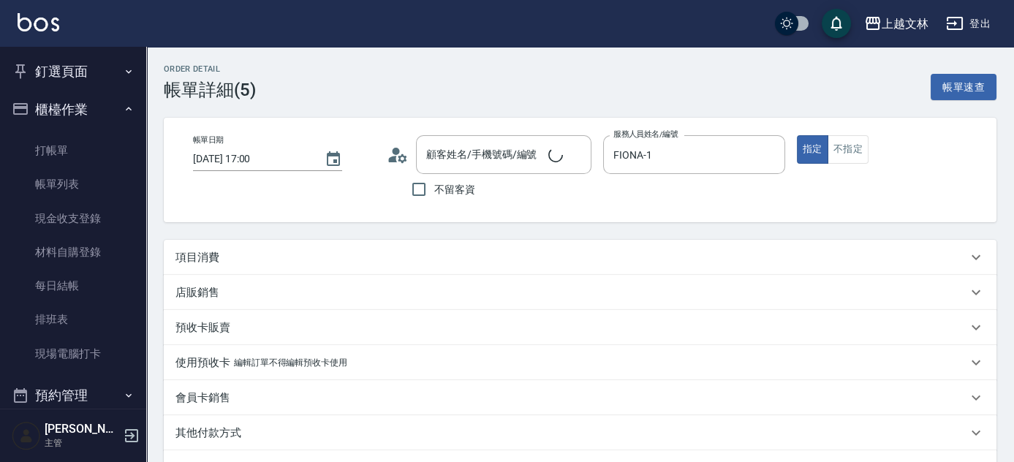
type input "[DATE] 17:00"
type input "FIONA-1"
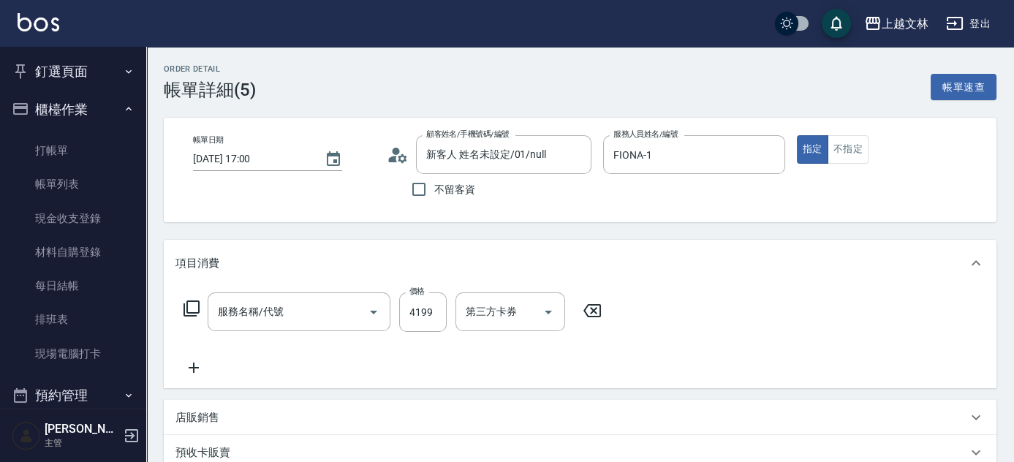
type input "新客人 姓名未設定/01/null"
type input "頂級溫朔餐(311)"
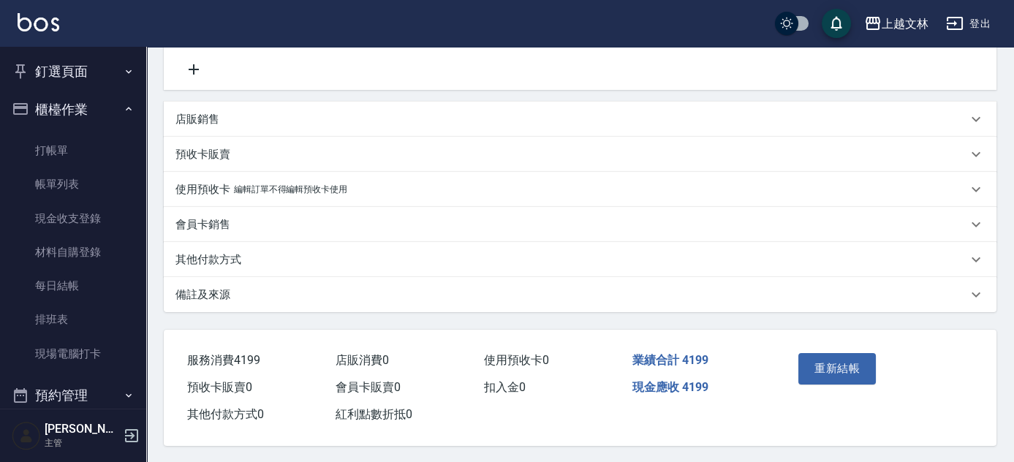
scroll to position [304, 0]
click at [206, 259] on p "其他付款方式" at bounding box center [208, 258] width 66 height 15
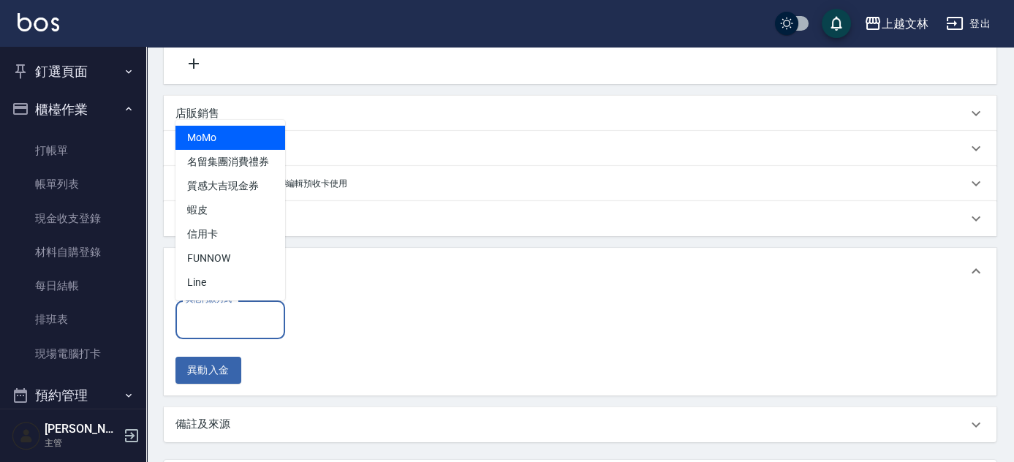
click at [199, 317] on div "其他付款方式 其他付款方式" at bounding box center [230, 319] width 110 height 39
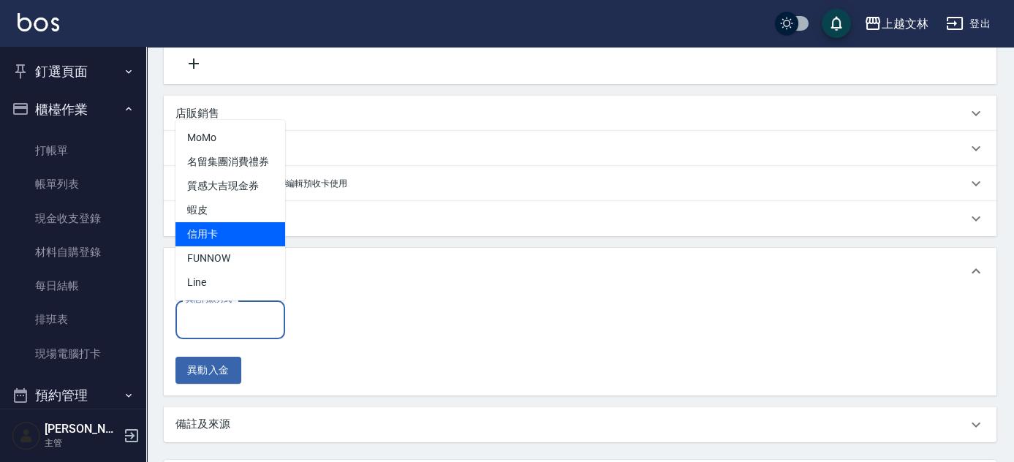
click at [227, 222] on span "信用卡" at bounding box center [230, 234] width 110 height 24
type input "信用卡"
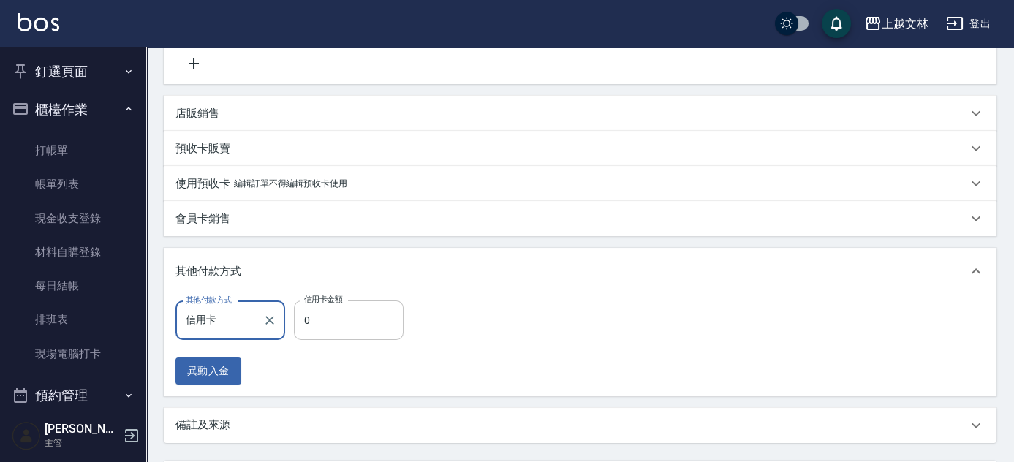
click at [334, 320] on input "0" at bounding box center [349, 319] width 110 height 39
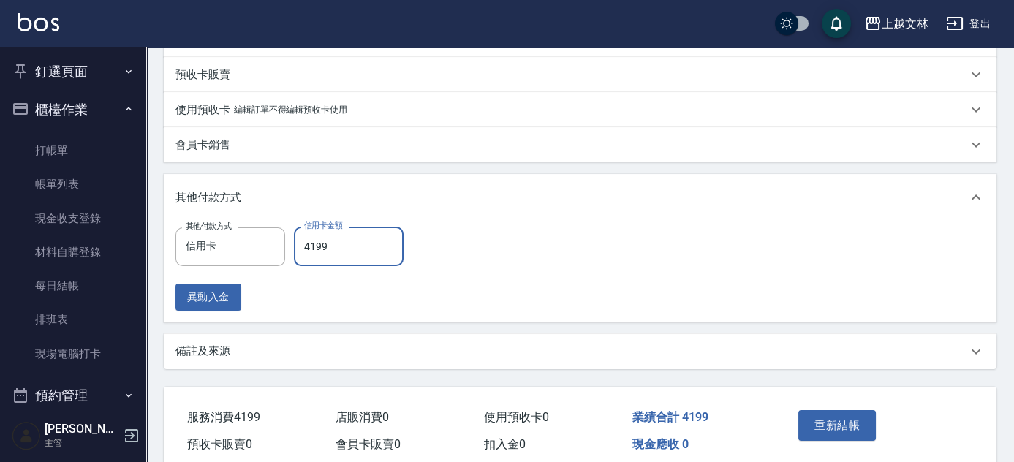
scroll to position [441, 0]
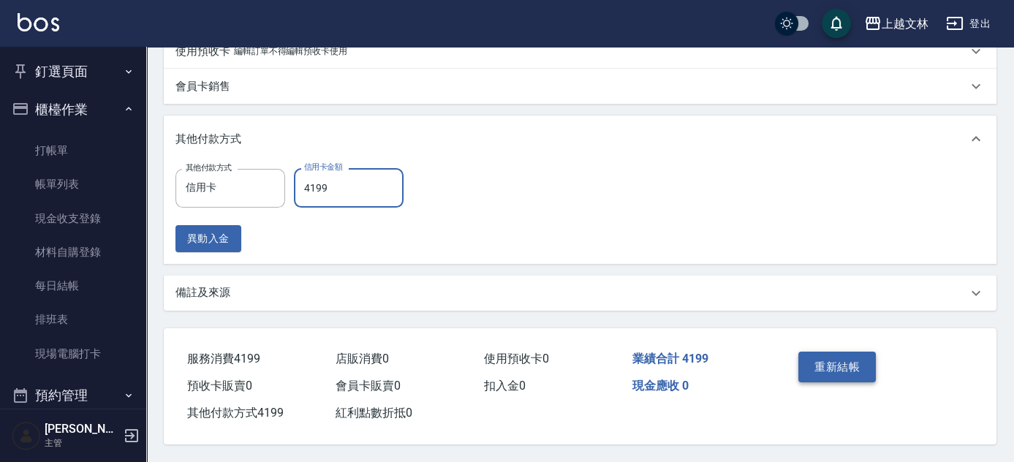
type input "4199"
click at [841, 358] on button "重新結帳" at bounding box center [836, 366] width 77 height 31
